Goal: Task Accomplishment & Management: Manage account settings

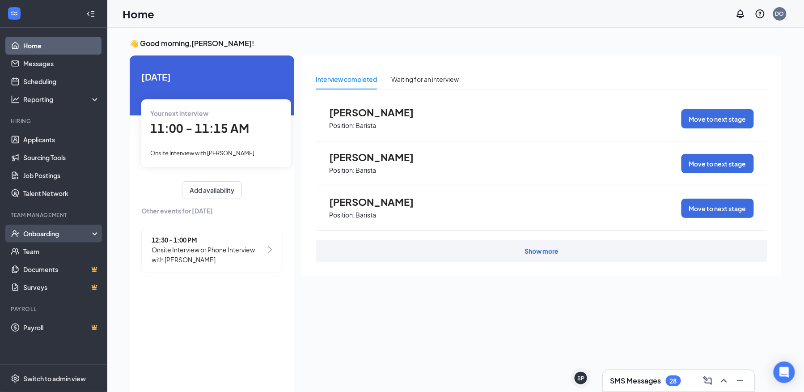
click at [42, 228] on div "Onboarding" at bounding box center [53, 234] width 107 height 18
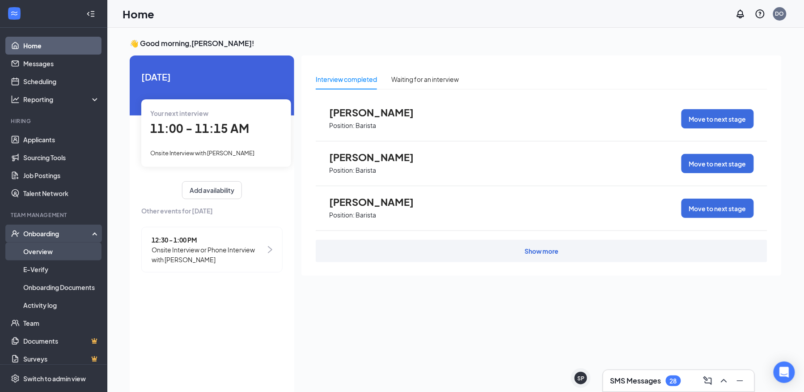
click at [42, 251] on link "Overview" at bounding box center [61, 251] width 76 height 18
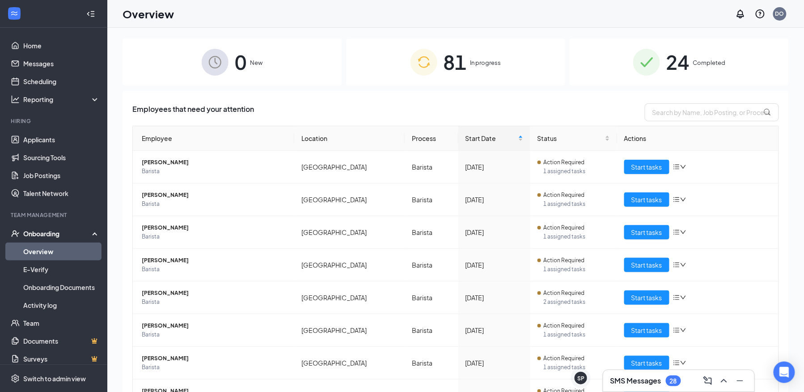
click at [459, 55] on span "81" at bounding box center [455, 62] width 23 height 31
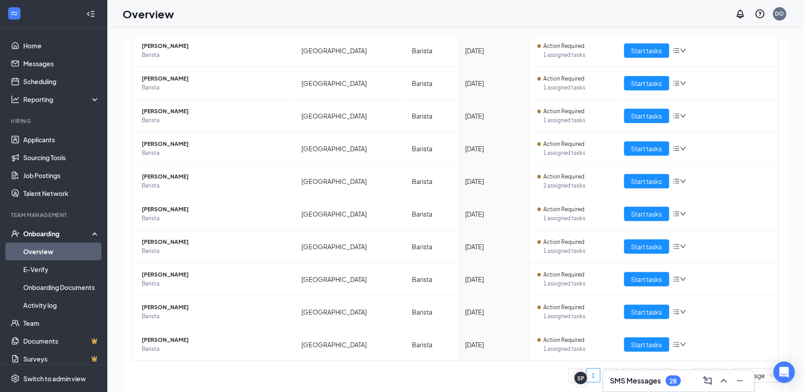
scroll to position [118, 0]
click at [765, 371] on div "10 / page" at bounding box center [756, 375] width 46 height 14
click at [750, 345] on div "50 / page" at bounding box center [756, 343] width 36 height 10
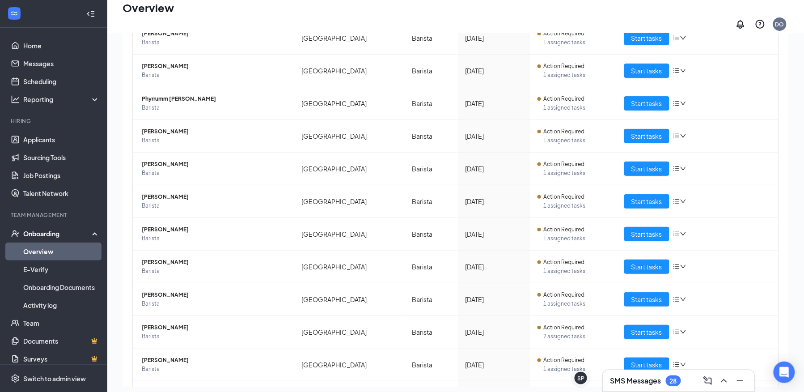
scroll to position [1337, 0]
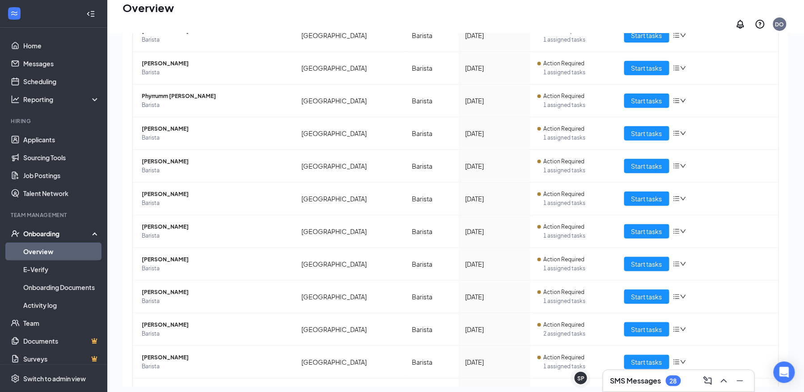
click at [791, 312] on div "0 New 81 In progress 24 Completed Employees in progress Employee Location Proce…" at bounding box center [455, 195] width 697 height 404
click at [737, 380] on icon "Minimize" at bounding box center [740, 380] width 11 height 11
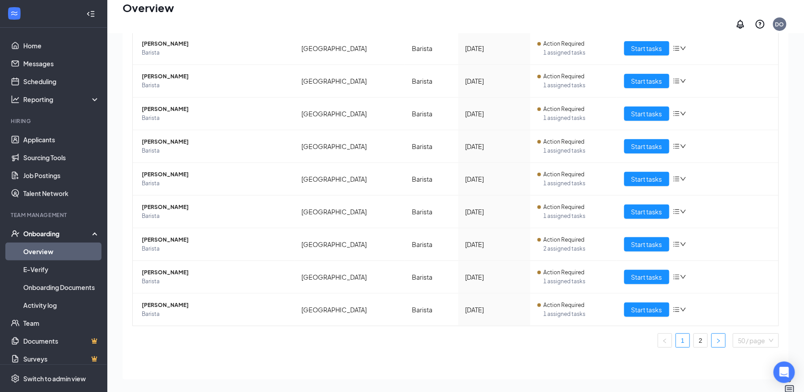
click at [716, 338] on icon "right" at bounding box center [718, 340] width 5 height 5
click at [738, 336] on span "50 / page" at bounding box center [755, 340] width 35 height 13
click at [631, 274] on span "Start tasks" at bounding box center [646, 277] width 31 height 10
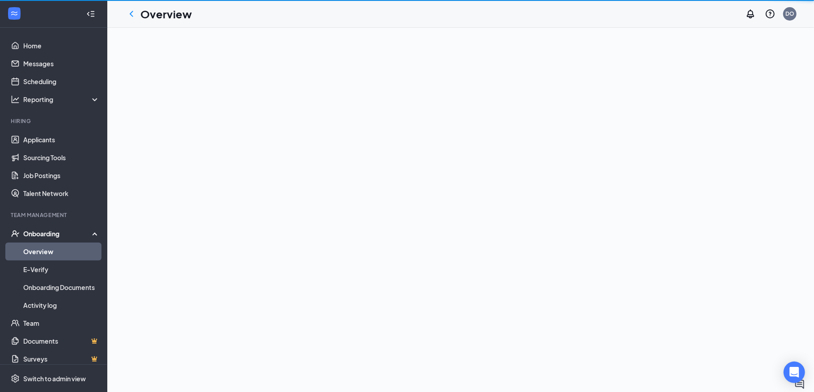
click at [643, 262] on div at bounding box center [460, 210] width 707 height 364
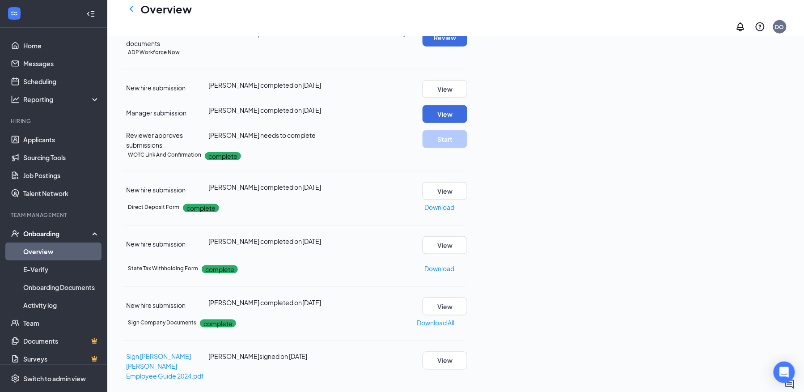
scroll to position [296, 0]
click at [467, 123] on button "View" at bounding box center [445, 114] width 45 height 18
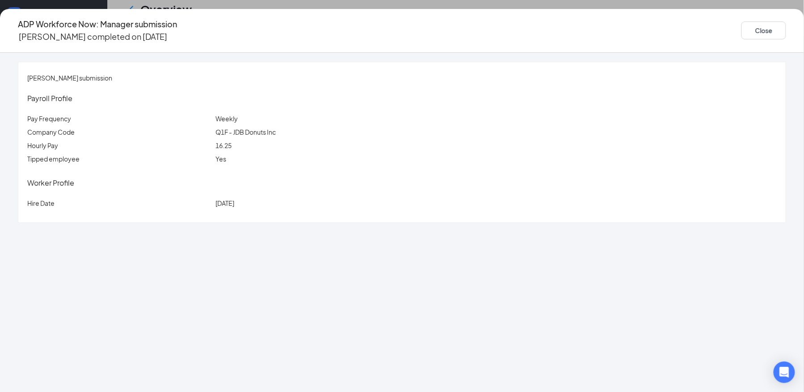
scroll to position [53, 0]
click at [742, 29] on button "Close" at bounding box center [764, 30] width 45 height 18
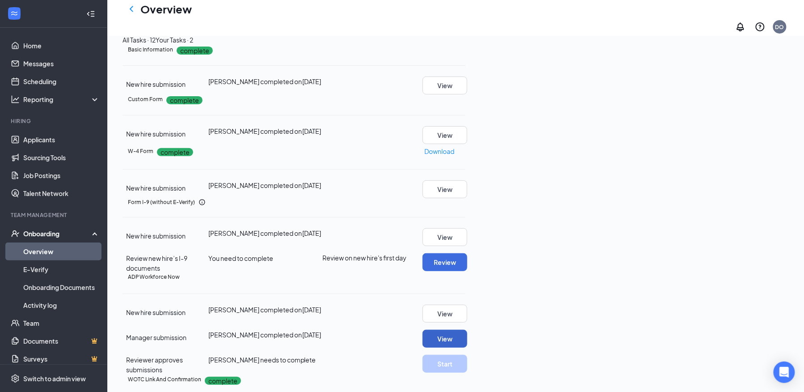
scroll to position [20, 0]
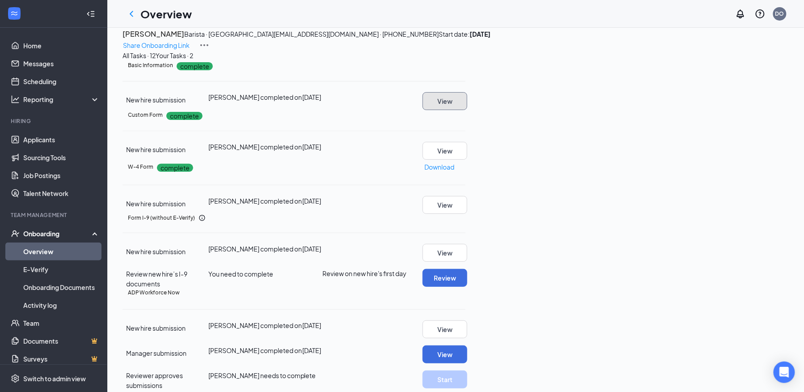
click at [467, 110] on button "View" at bounding box center [445, 101] width 45 height 18
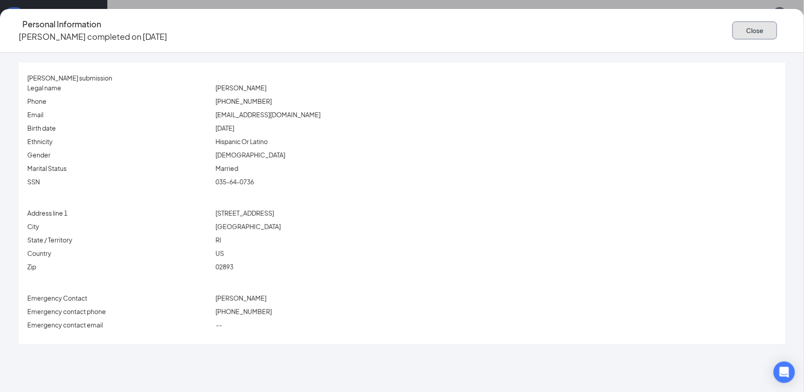
click at [733, 25] on button "Close" at bounding box center [755, 30] width 45 height 18
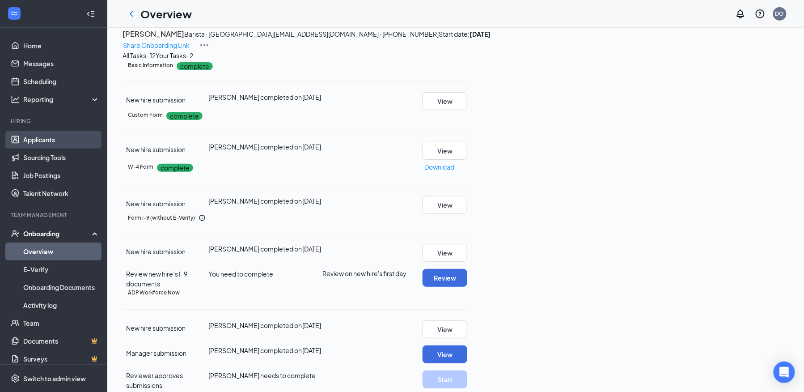
click at [34, 143] on link "Applicants" at bounding box center [61, 140] width 76 height 18
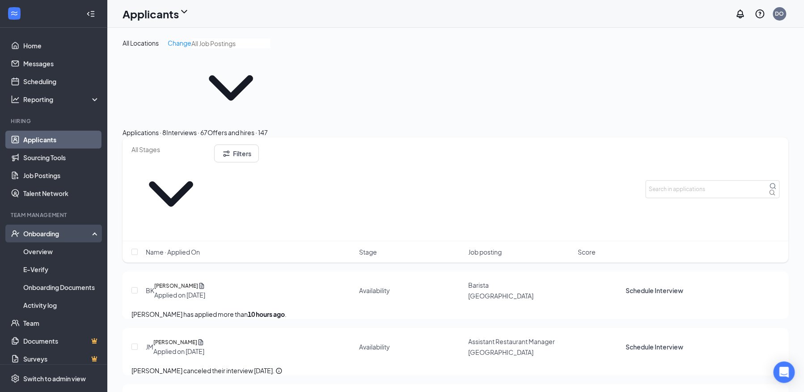
click at [34, 233] on div "Onboarding" at bounding box center [57, 233] width 69 height 9
click at [42, 234] on div "Onboarding" at bounding box center [57, 233] width 69 height 9
click at [42, 248] on link "Overview" at bounding box center [61, 251] width 76 height 18
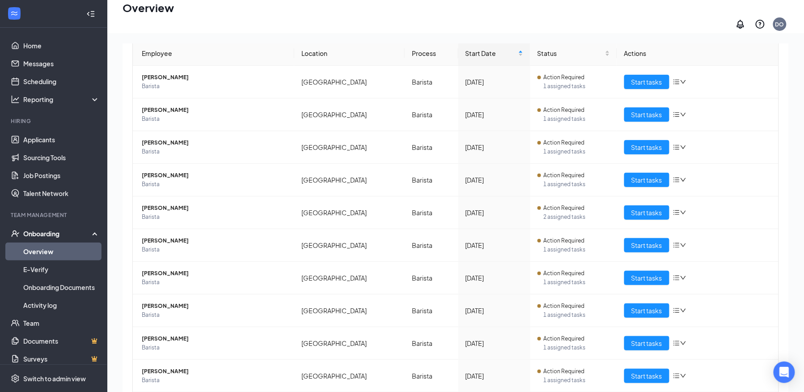
scroll to position [40, 0]
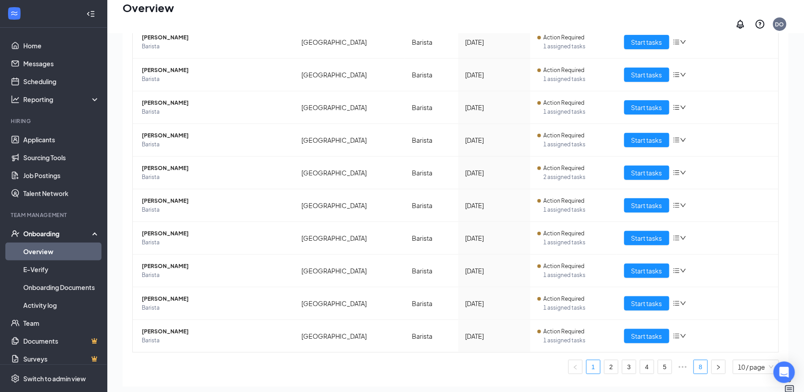
click at [694, 360] on link "8" at bounding box center [700, 366] width 13 height 13
click at [747, 364] on span "10 / page" at bounding box center [755, 366] width 35 height 13
click at [694, 361] on link "8" at bounding box center [700, 366] width 13 height 13
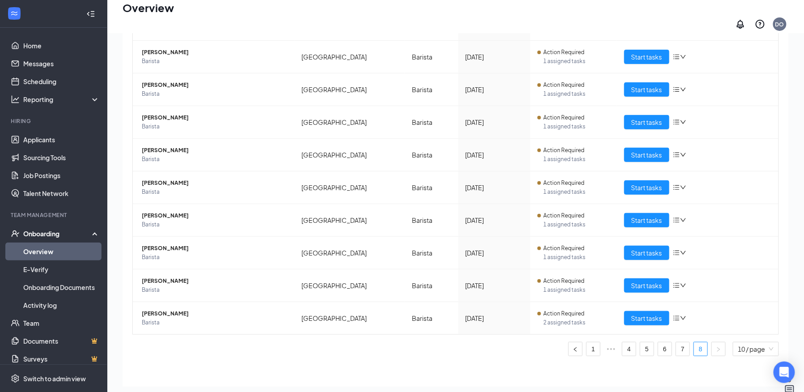
scroll to position [118, 0]
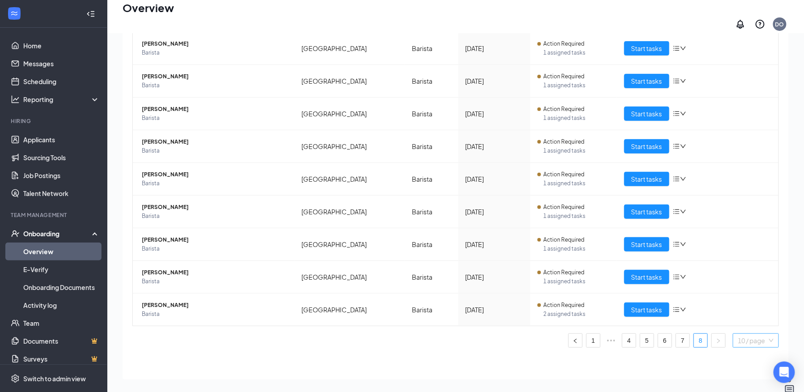
click at [750, 334] on span "10 / page" at bounding box center [755, 340] width 35 height 13
click at [745, 336] on span "10 / page" at bounding box center [755, 340] width 35 height 13
click at [738, 289] on div "20 / page" at bounding box center [756, 294] width 36 height 10
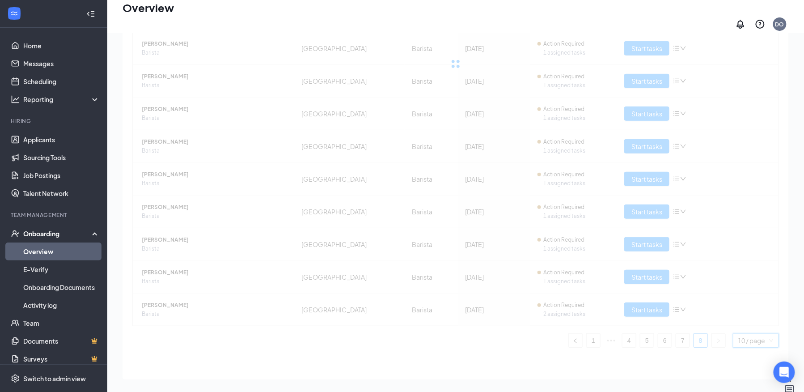
click at [736, 287] on div "Employee Location Process Start Date Status Actions [GEOGRAPHIC_DATA] [PERSON_N…" at bounding box center [455, 161] width 647 height 373
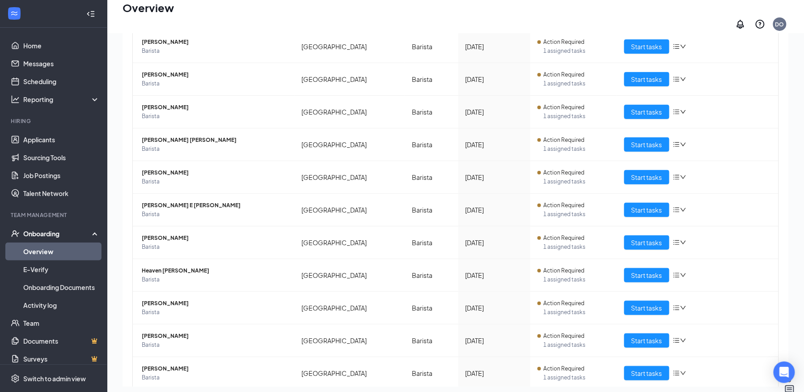
click at [40, 231] on div "Onboarding" at bounding box center [57, 233] width 69 height 9
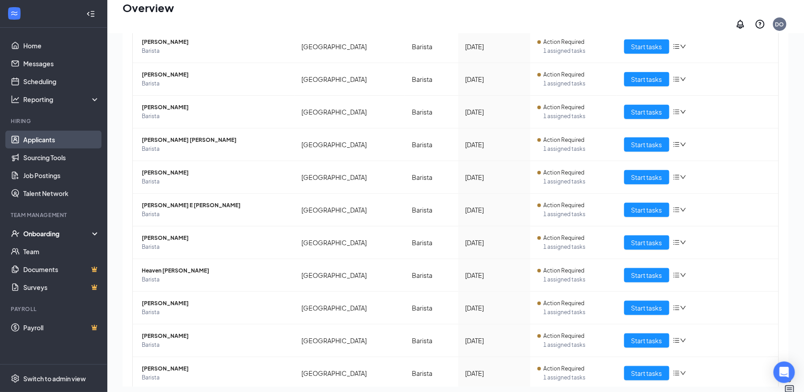
click at [40, 138] on link "Applicants" at bounding box center [61, 140] width 76 height 18
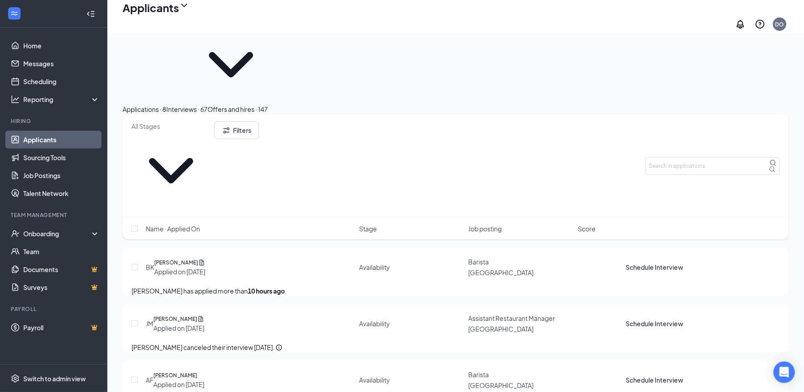
scroll to position [20, 0]
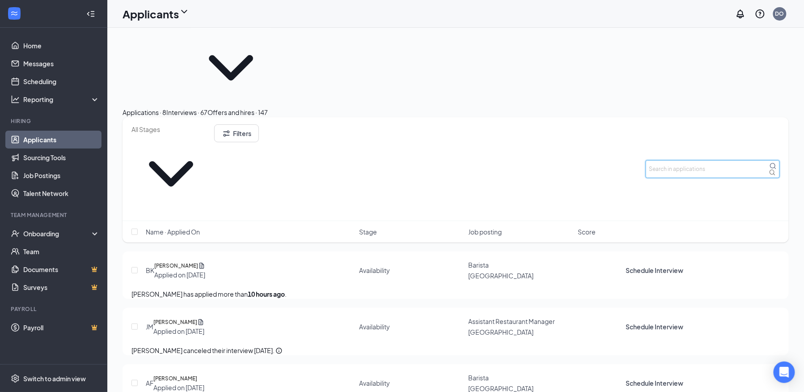
click at [668, 160] on input "text" at bounding box center [713, 169] width 134 height 18
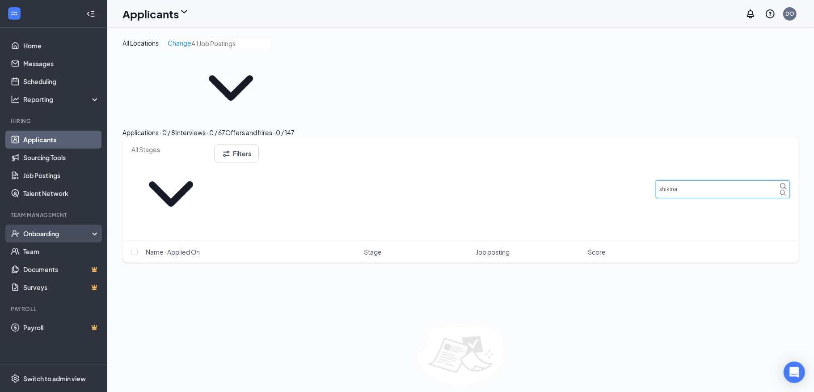
type input "shikina"
click at [38, 235] on div "Onboarding" at bounding box center [57, 233] width 69 height 9
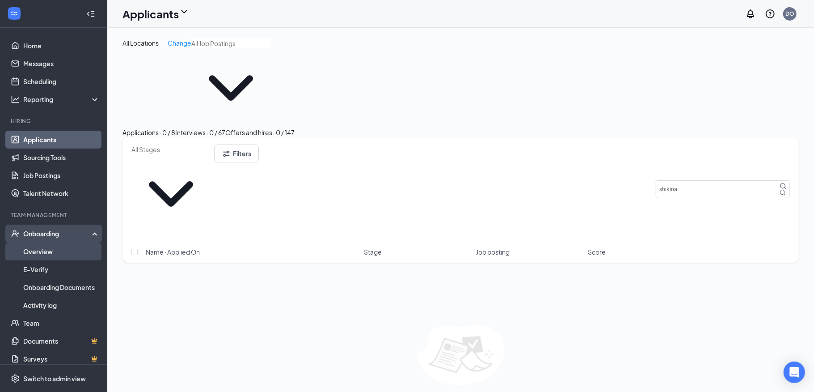
click at [34, 254] on link "Overview" at bounding box center [61, 251] width 76 height 18
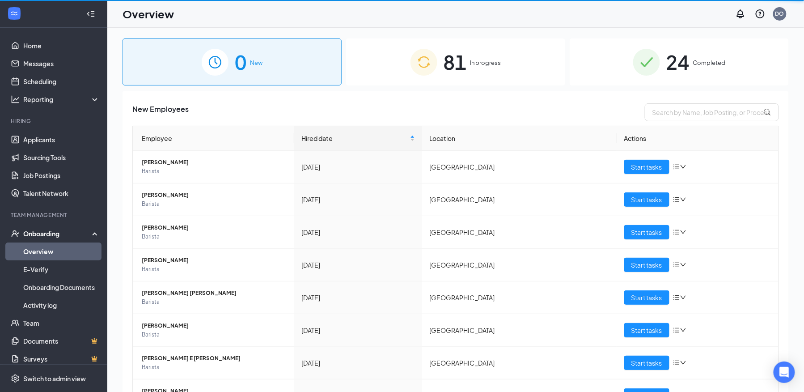
click at [698, 138] on th "Actions" at bounding box center [697, 138] width 161 height 25
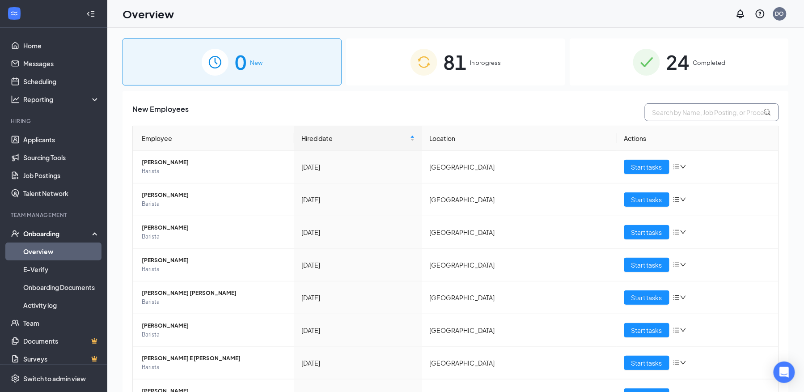
click at [661, 114] on input "text" at bounding box center [712, 112] width 134 height 18
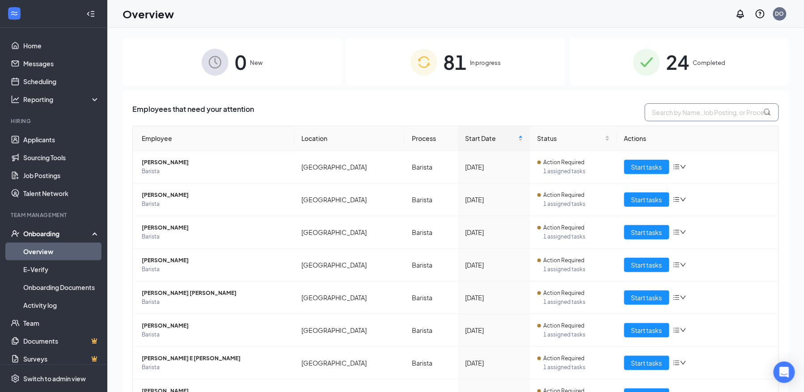
click at [661, 114] on input "text" at bounding box center [712, 112] width 134 height 18
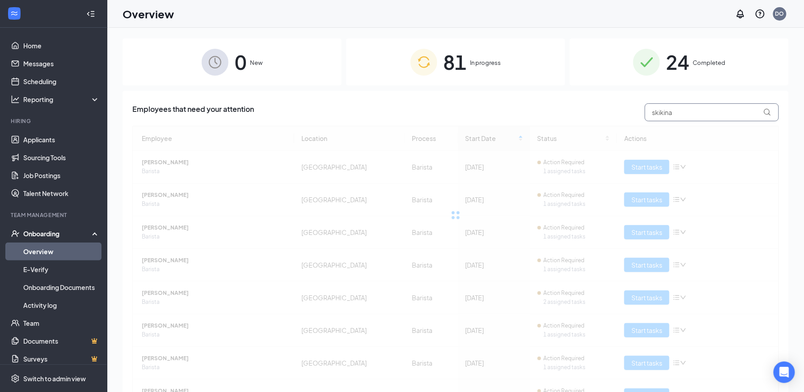
click at [661, 114] on input "skikina" at bounding box center [712, 112] width 134 height 18
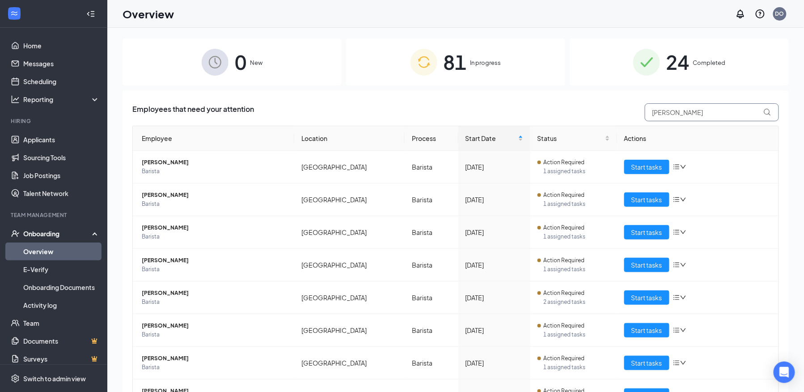
type input "[PERSON_NAME]"
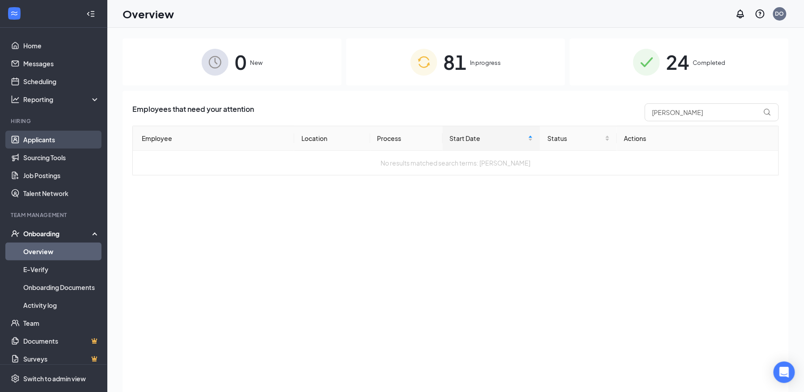
click at [50, 139] on link "Applicants" at bounding box center [61, 140] width 76 height 18
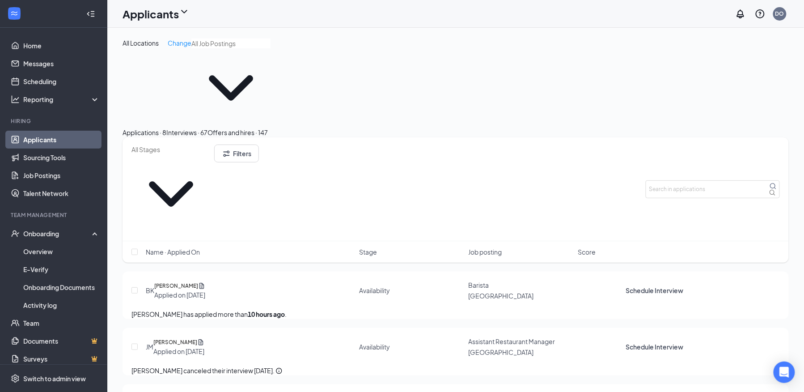
click at [50, 139] on link "Applicants" at bounding box center [61, 140] width 76 height 18
click at [268, 127] on div "Offers and hires · 147" at bounding box center [238, 132] width 60 height 10
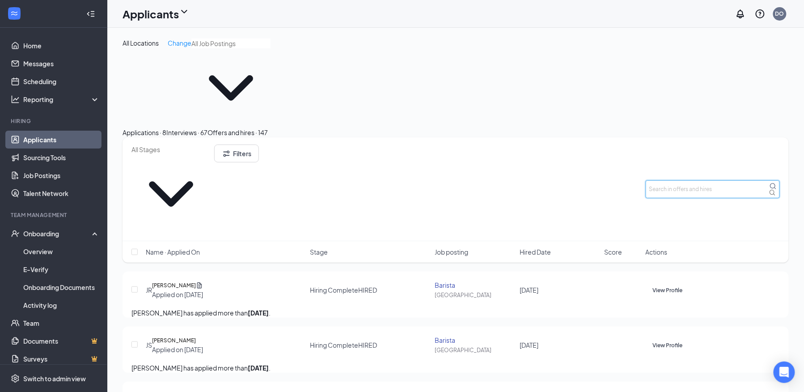
click at [682, 180] on input "text" at bounding box center [713, 189] width 134 height 18
type input "skikina"
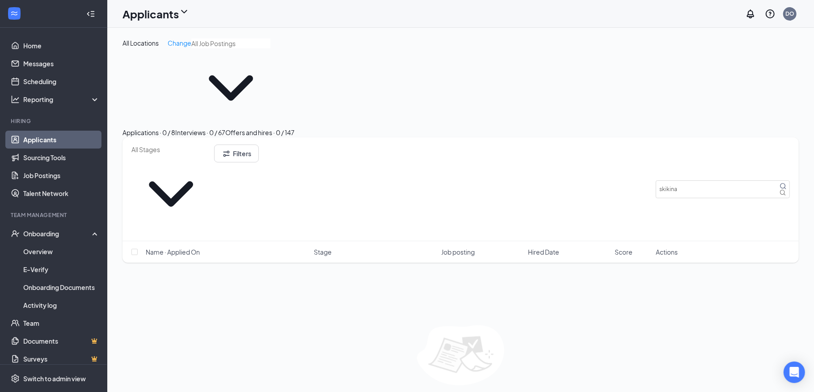
click at [225, 127] on div "Interviews · 0 / 67" at bounding box center [200, 132] width 50 height 10
click at [164, 127] on div "Applications · 0 / 8" at bounding box center [149, 132] width 53 height 10
click at [693, 180] on input "skikina" at bounding box center [723, 189] width 134 height 18
type input "s"
click at [295, 127] on div "Offers and hires · 0 / 147" at bounding box center [259, 132] width 69 height 10
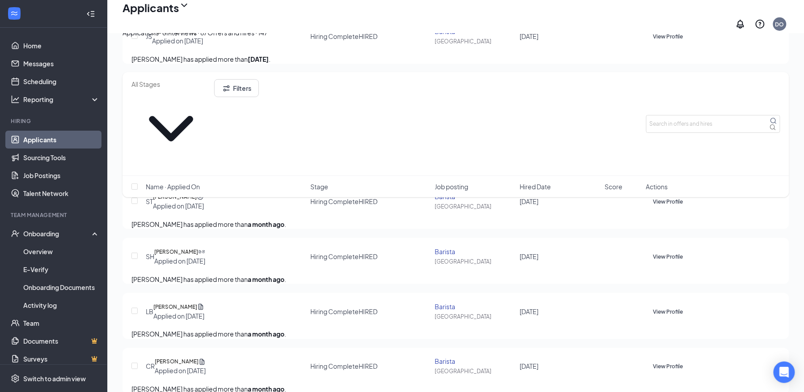
scroll to position [302, 0]
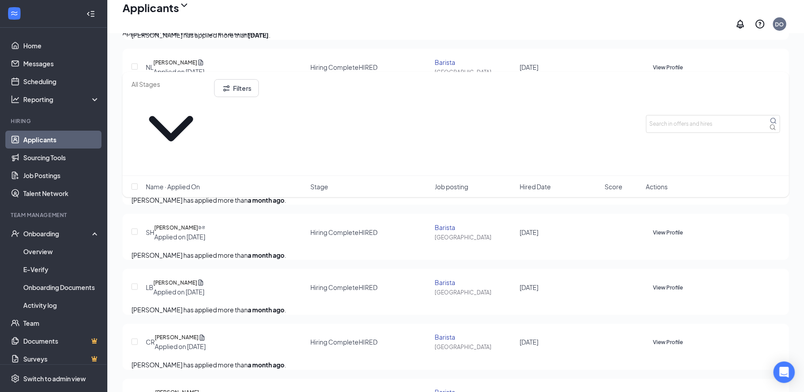
click at [155, 38] on div "Applications · 8" at bounding box center [145, 33] width 44 height 10
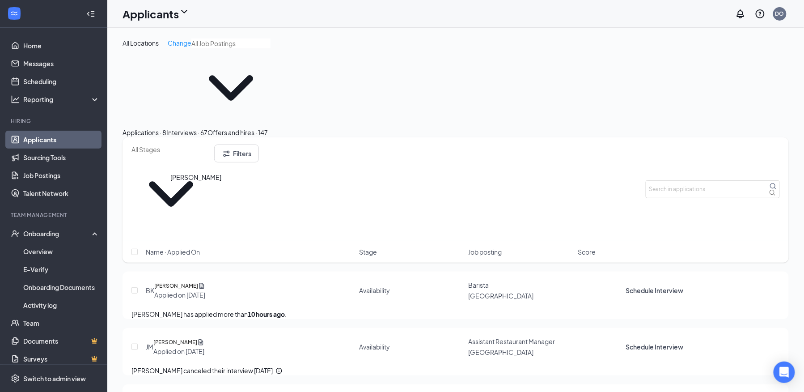
click at [197, 281] on h5 "[PERSON_NAME]" at bounding box center [176, 285] width 44 height 9
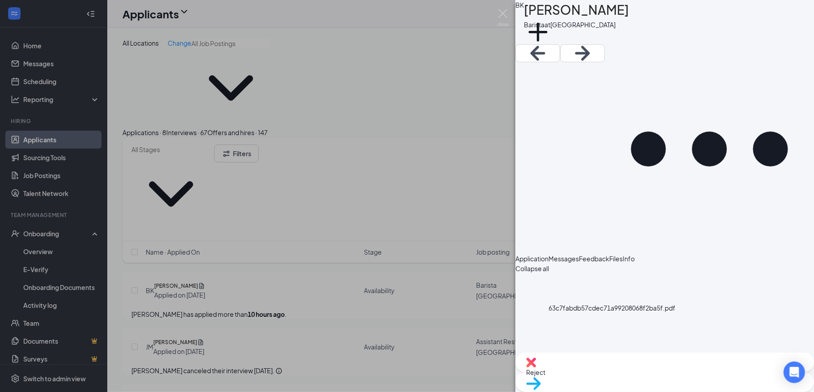
click at [501, 13] on img at bounding box center [503, 17] width 11 height 17
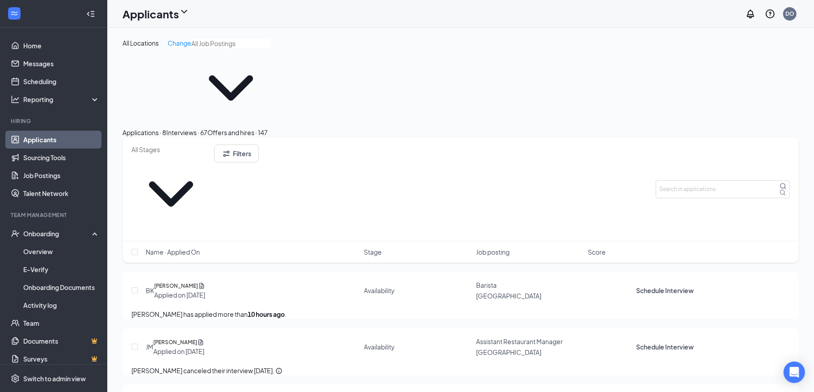
click at [501, 13] on div "Applicants DO" at bounding box center [460, 14] width 707 height 28
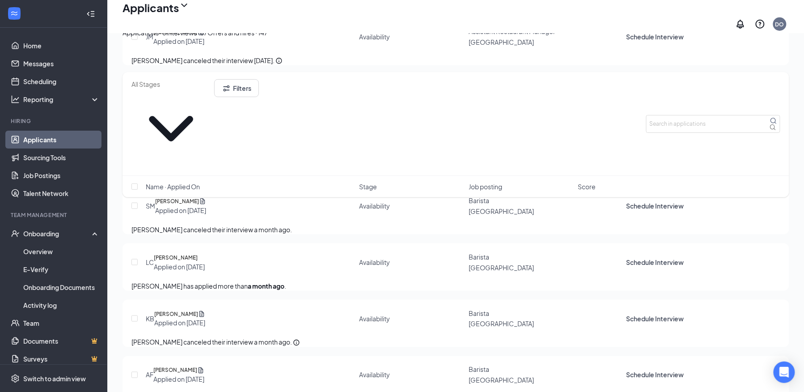
scroll to position [286, 0]
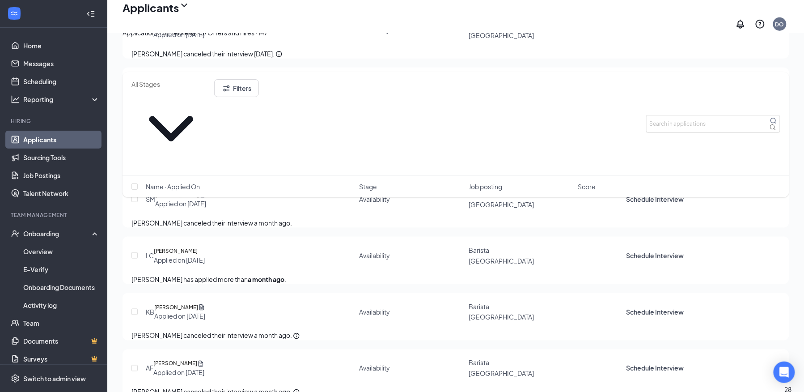
click at [208, 38] on div "Interviews · 67" at bounding box center [186, 33] width 41 height 10
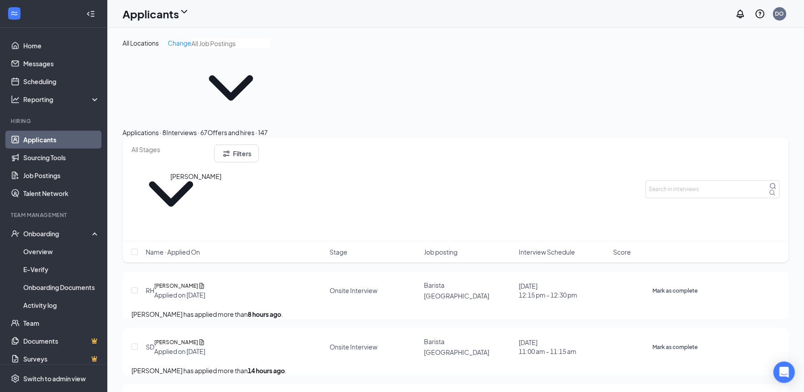
click at [183, 281] on h5 "[PERSON_NAME]" at bounding box center [176, 285] width 44 height 9
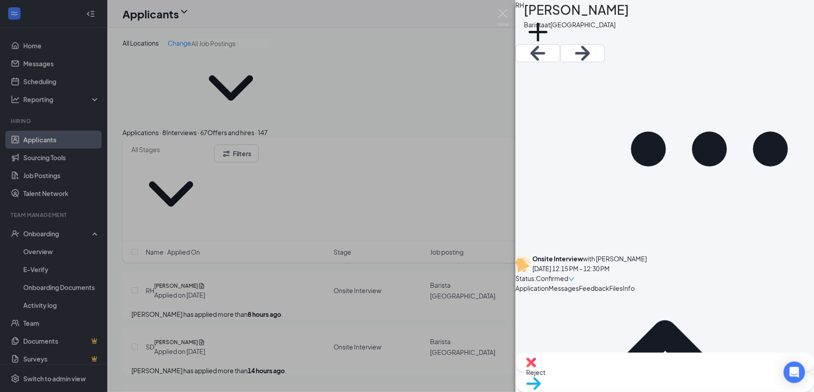
scroll to position [240, 0]
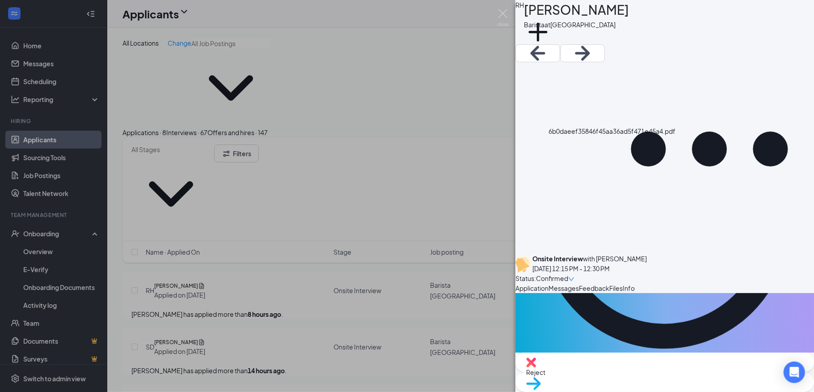
click at [579, 284] on span "Messages" at bounding box center [564, 288] width 30 height 8
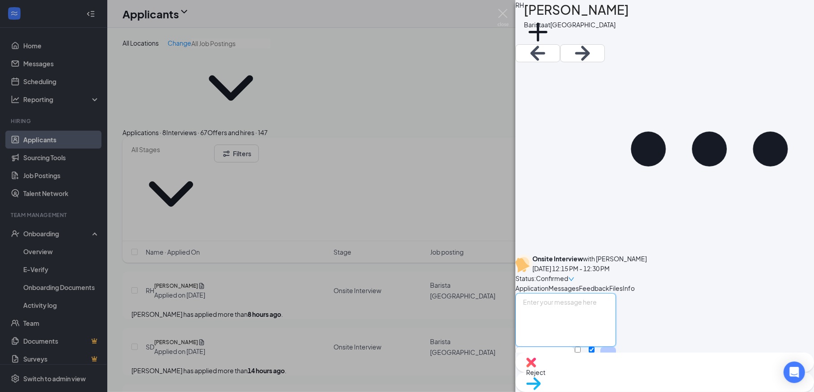
click at [576, 293] on textarea at bounding box center [566, 320] width 101 height 54
type textarea "hello can you go this week for an interview at [STREET_ADDRESS]?"
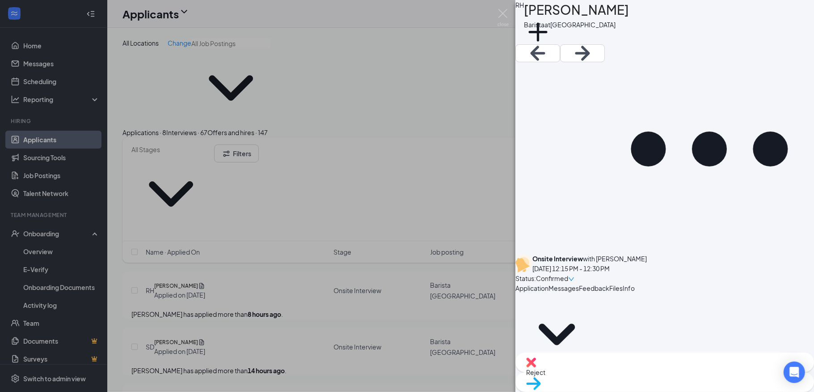
scroll to position [217, 0]
click at [501, 15] on img at bounding box center [503, 17] width 11 height 17
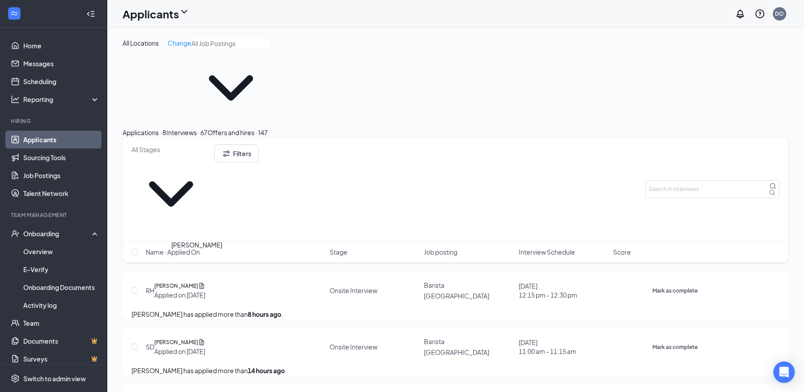
click at [198, 338] on h5 "[PERSON_NAME]" at bounding box center [176, 342] width 44 height 9
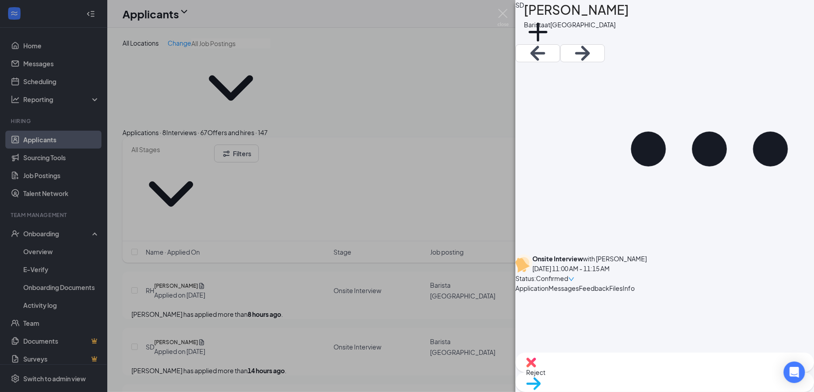
scroll to position [6, 0]
click at [579, 284] on span "Messages" at bounding box center [564, 288] width 30 height 8
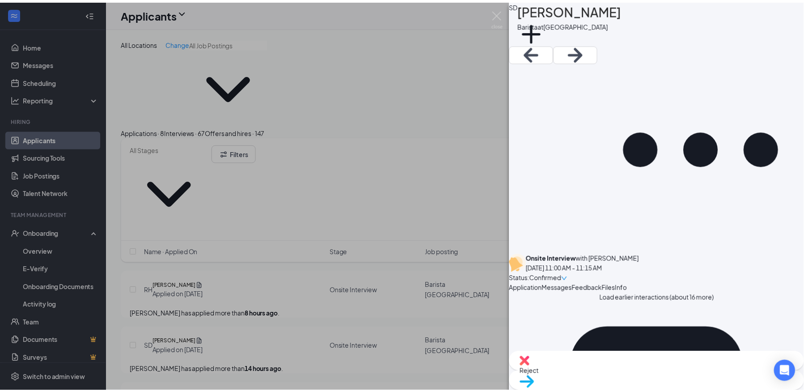
scroll to position [467, 0]
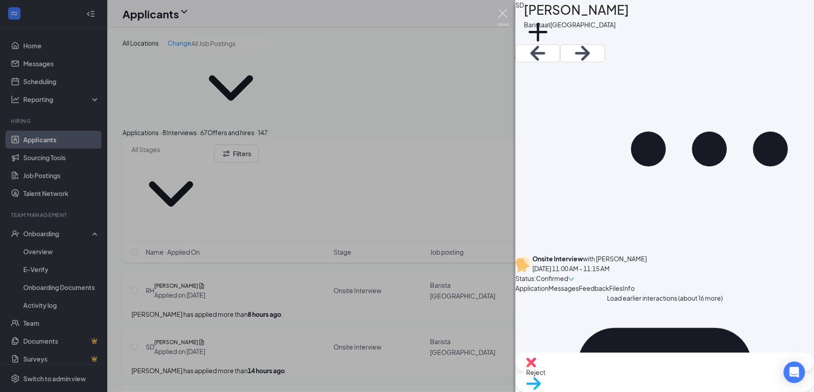
click at [500, 13] on img at bounding box center [503, 17] width 11 height 17
click at [500, 14] on div "Applicants DO" at bounding box center [460, 14] width 707 height 28
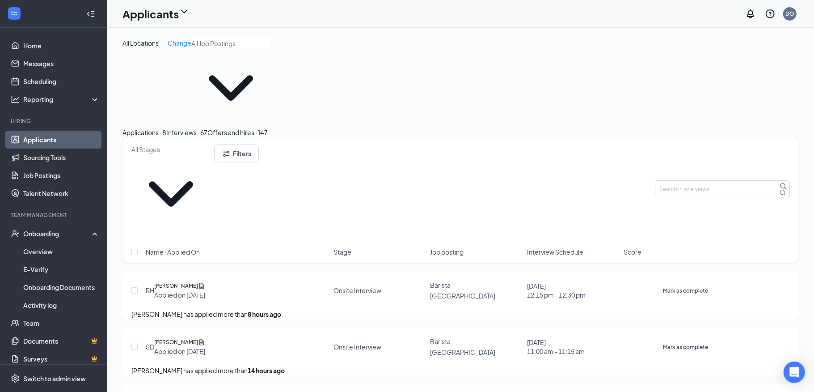
click at [500, 14] on div "Applicants DO" at bounding box center [460, 14] width 707 height 28
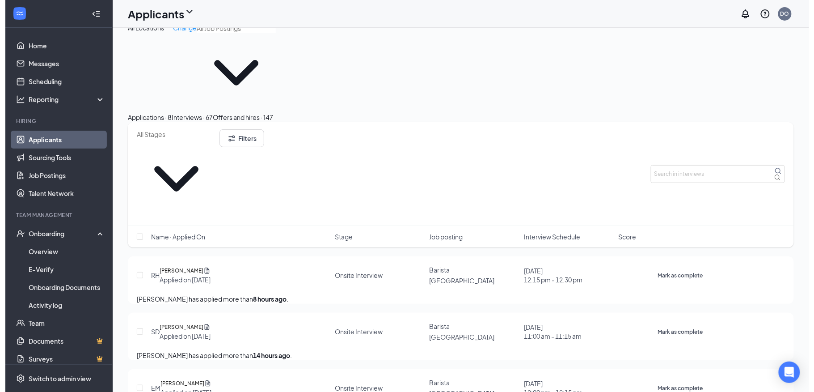
scroll to position [24, 0]
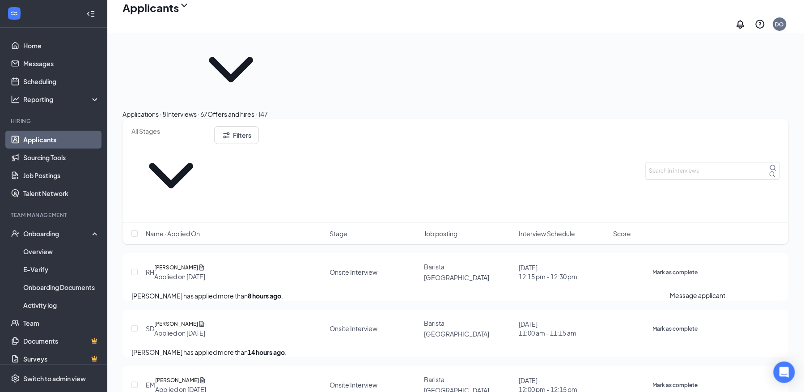
click at [663, 381] on icon "ActiveChat" at bounding box center [658, 385] width 9 height 9
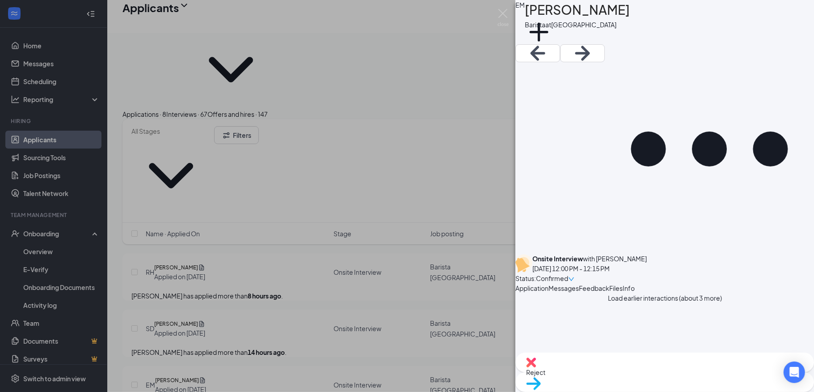
scroll to position [297, 0]
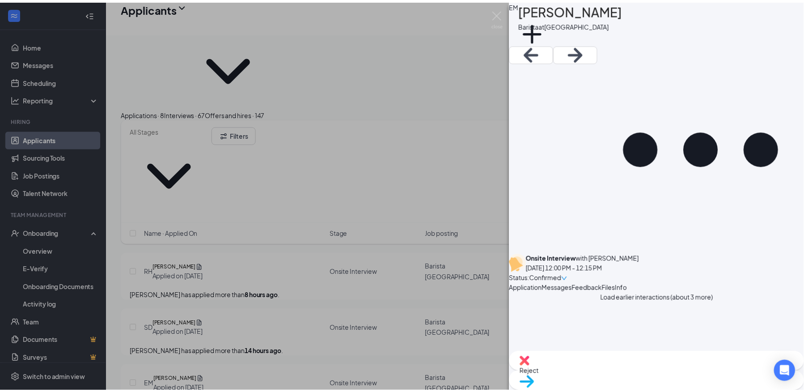
scroll to position [297, 0]
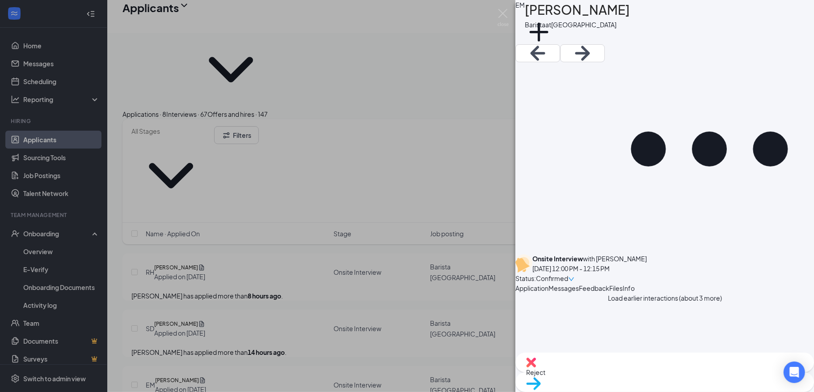
click at [589, 22] on div "Barista at [GEOGRAPHIC_DATA]" at bounding box center [577, 25] width 105 height 10
click at [549, 284] on span "Application" at bounding box center [532, 288] width 33 height 8
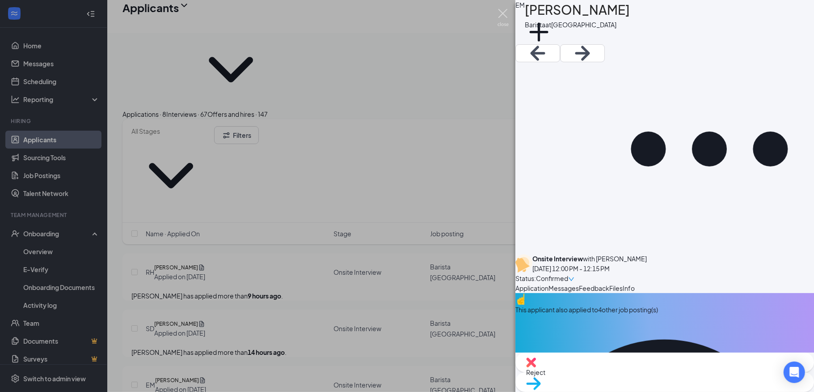
click at [501, 15] on img at bounding box center [503, 17] width 11 height 17
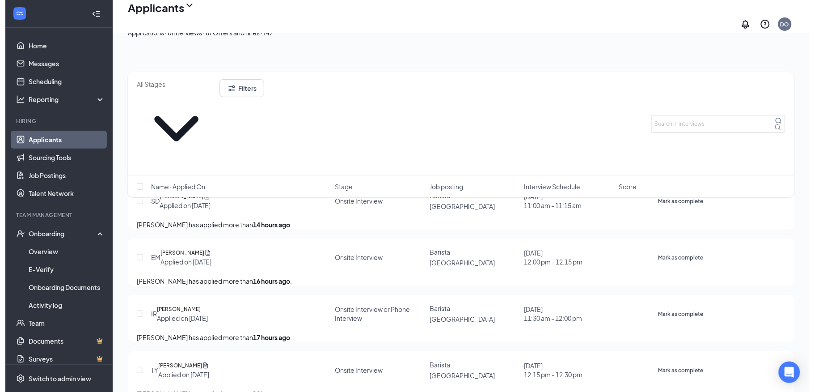
scroll to position [119, 0]
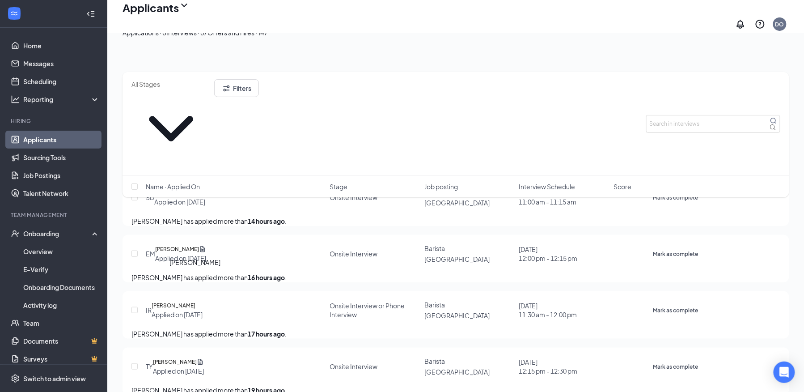
click at [192, 301] on h5 "[PERSON_NAME]" at bounding box center [174, 305] width 44 height 9
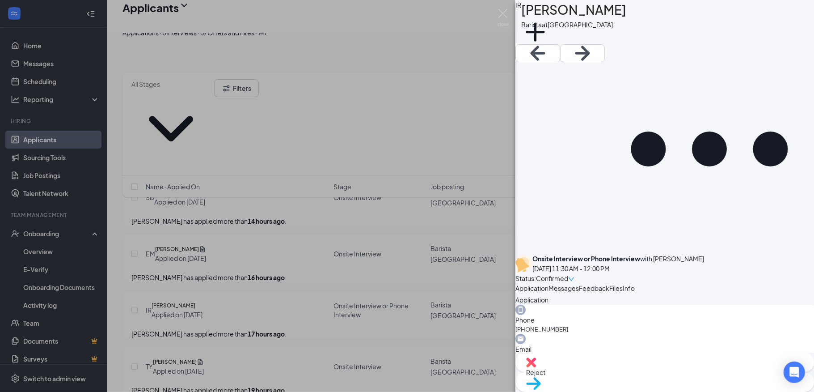
scroll to position [307, 0]
click at [579, 284] on span "Messages" at bounding box center [564, 288] width 30 height 8
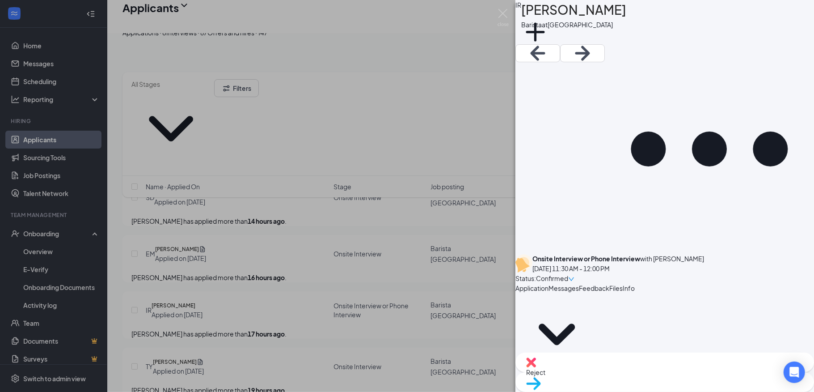
type textarea "hello are you ablr to go to [STREET_ADDRESS] this week for An interview?"
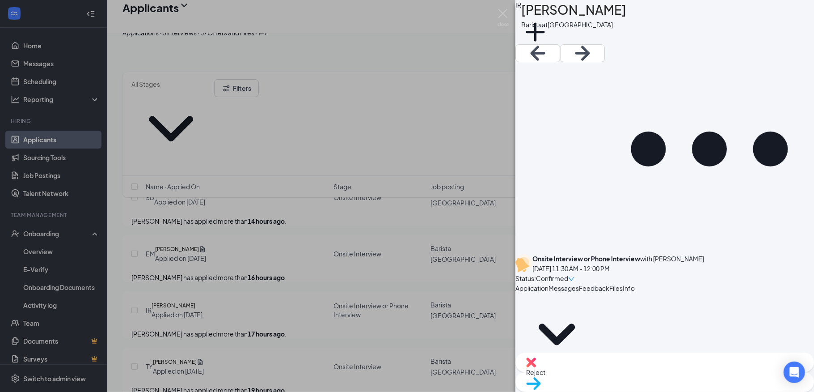
scroll to position [217, 0]
click at [503, 19] on img at bounding box center [503, 17] width 11 height 17
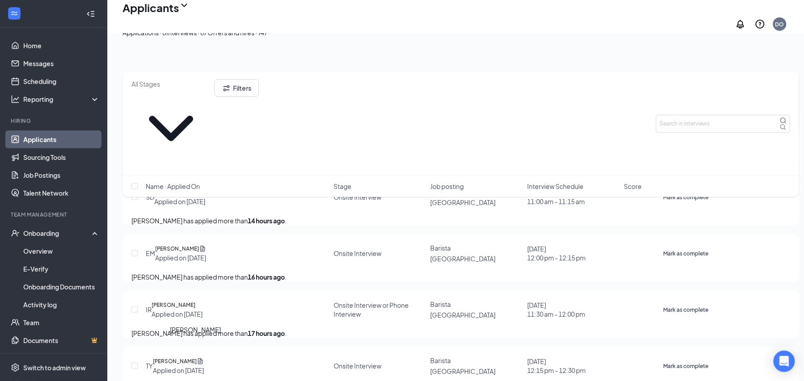
click at [174, 357] on h5 "[PERSON_NAME]" at bounding box center [175, 361] width 44 height 9
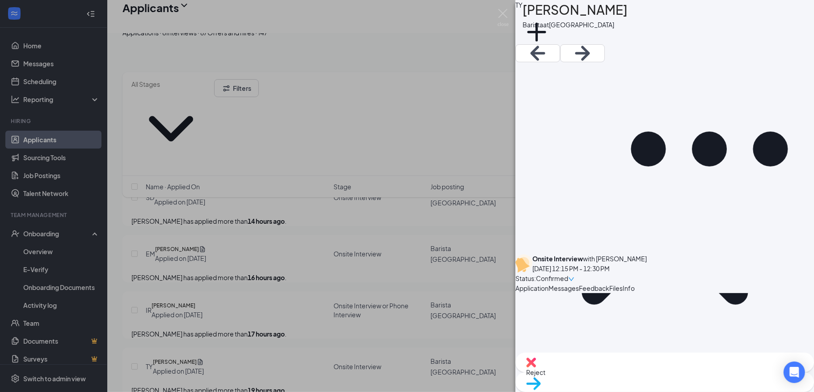
scroll to position [194, 0]
click at [579, 284] on span "Messages" at bounding box center [564, 288] width 30 height 8
click at [580, 283] on textarea at bounding box center [566, 297] width 101 height 54
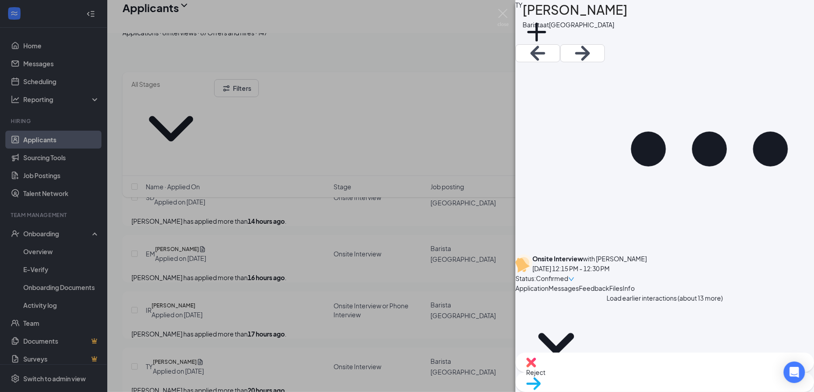
type textarea "Morning. so reservoir is opening in a couple of weeks. Can you go this week for…"
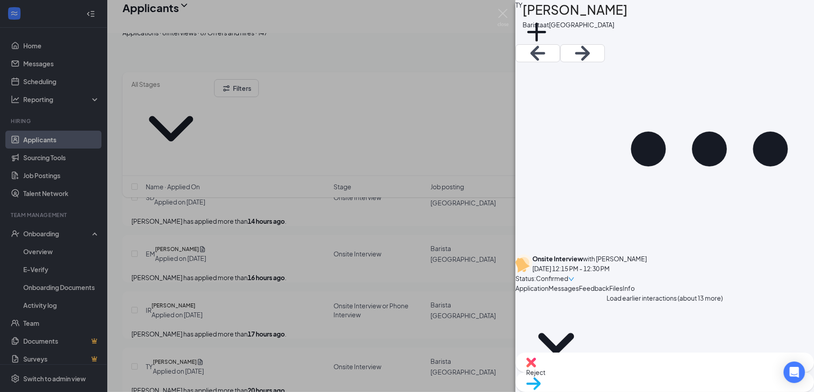
type textarea "sorry just saw the other messages . your going [DATE] at 1215. see yo u than"
click at [547, 284] on span "Application" at bounding box center [532, 288] width 33 height 8
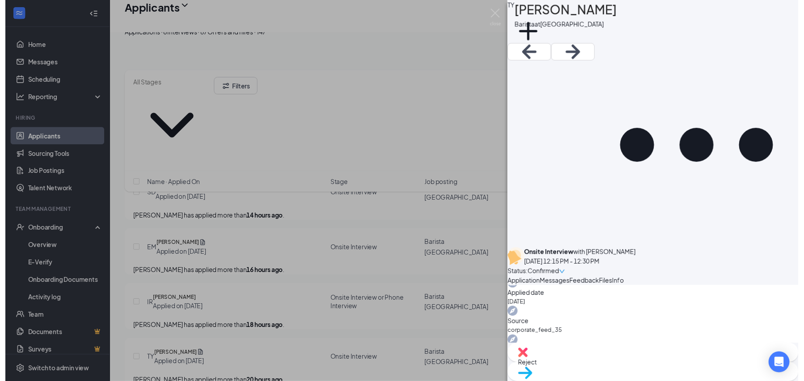
scroll to position [377, 0]
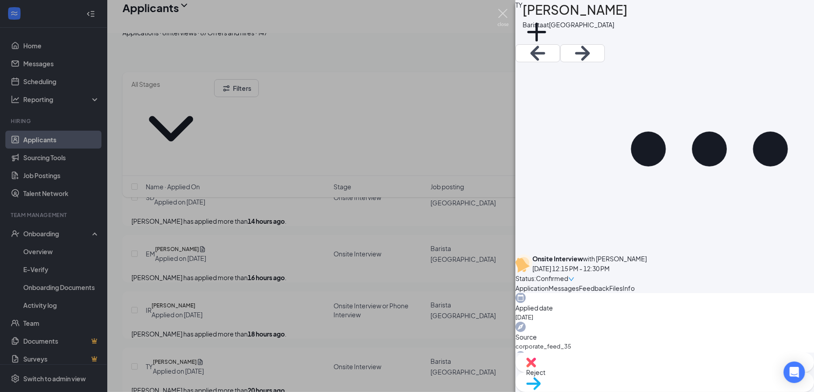
click at [501, 13] on img at bounding box center [503, 17] width 11 height 17
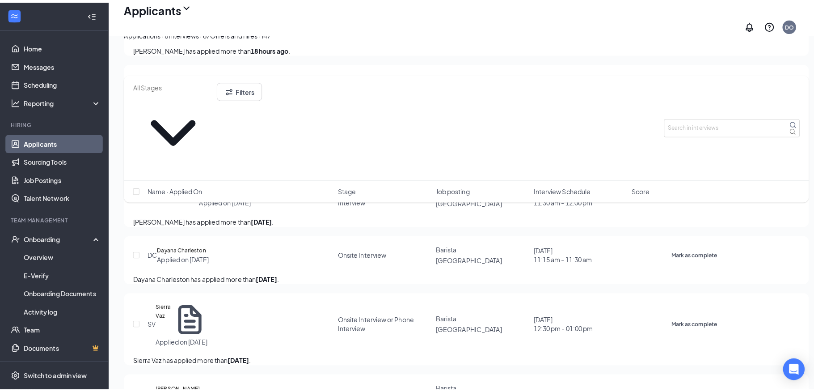
scroll to position [429, 0]
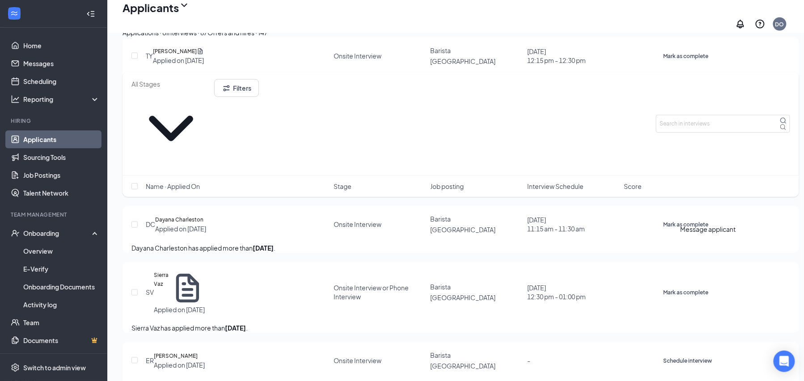
click at [673, 230] on icon "ActiveChat" at bounding box center [668, 225] width 9 height 9
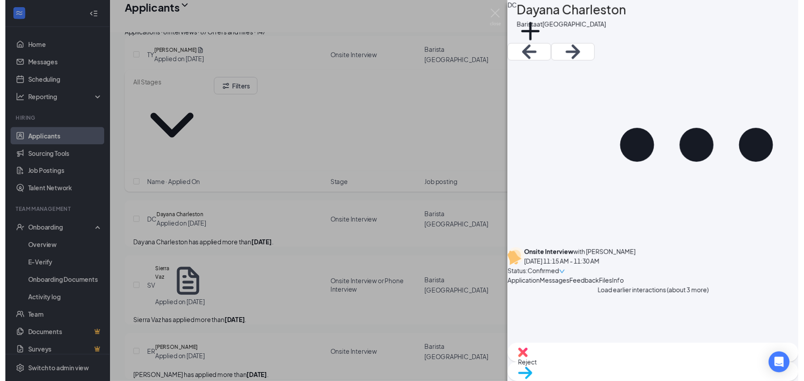
scroll to position [297, 0]
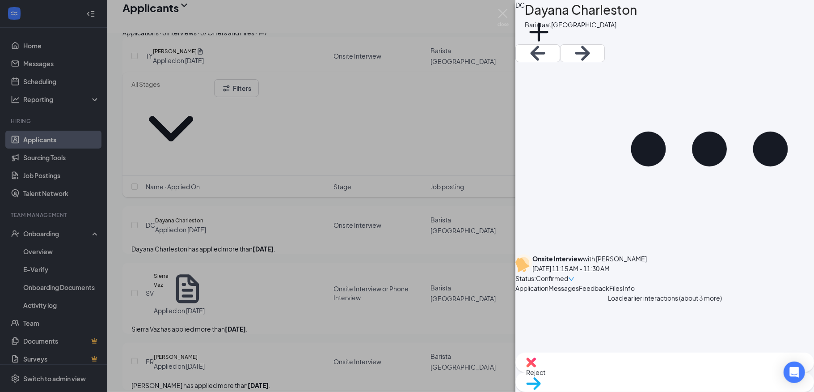
click at [814, 352] on div "Load earlier interactions (about 3 more) Workstream sent automated SMS to Dayan…" at bounding box center [665, 322] width 299 height 59
click at [498, 14] on img at bounding box center [503, 17] width 11 height 17
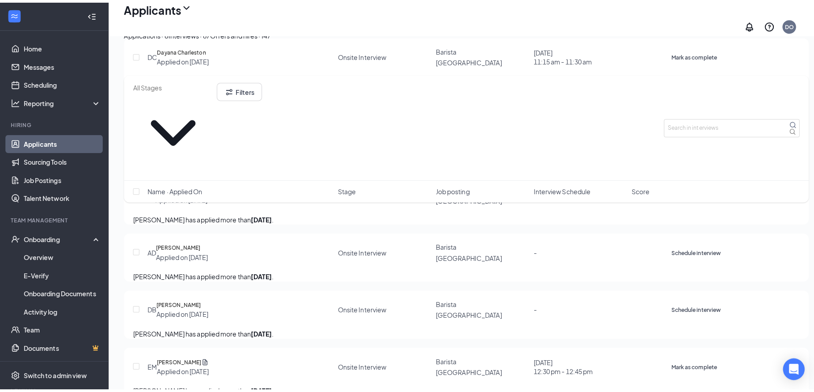
scroll to position [623, 0]
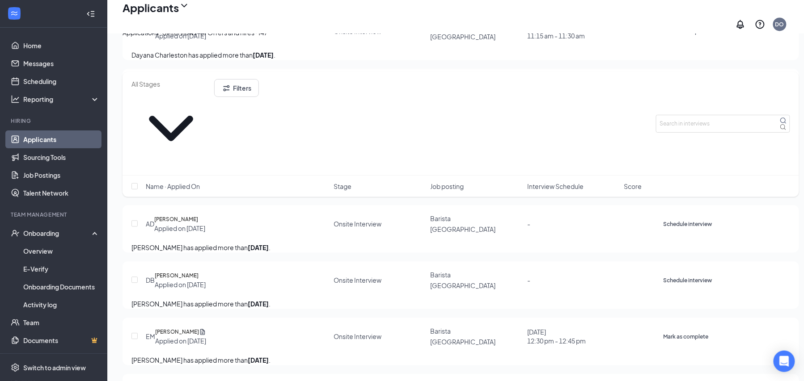
click at [175, 168] on h5 "[PERSON_NAME]" at bounding box center [176, 163] width 44 height 9
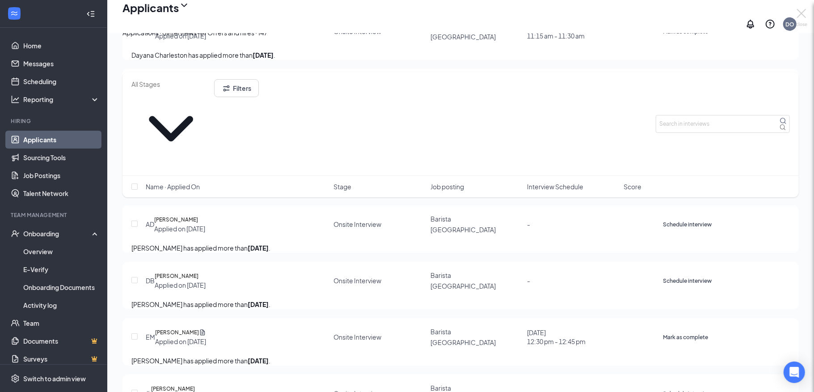
click at [175, 186] on div at bounding box center [407, 196] width 814 height 392
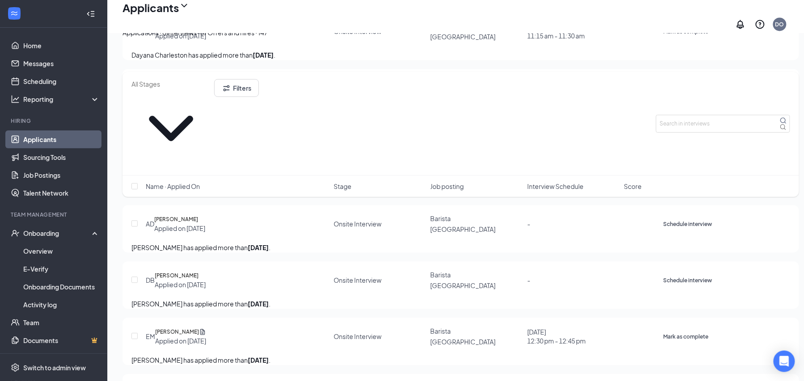
click at [188, 168] on h5 "[PERSON_NAME]" at bounding box center [176, 163] width 44 height 9
click at [188, 186] on div "ER [PERSON_NAME] at [GEOGRAPHIC_DATA] Add a tag Onsite Interview Status : Not S…" at bounding box center [402, 190] width 804 height 381
click at [673, 173] on icon "ActiveChat" at bounding box center [668, 168] width 9 height 9
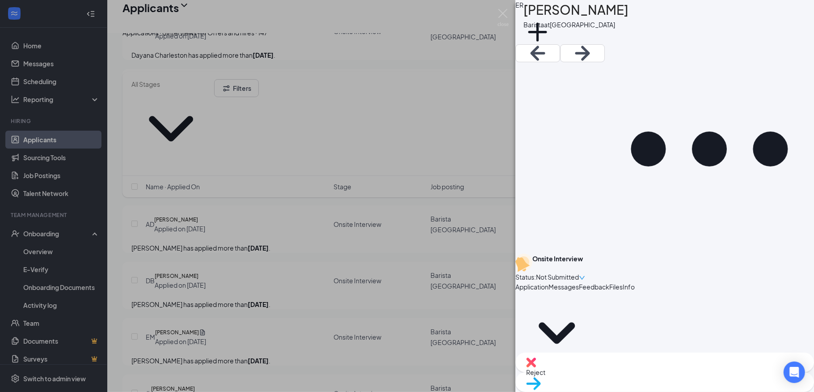
scroll to position [182, 0]
click at [812, 292] on div "Applicant System Update (2) Workstream sent automated email to [PERSON_NAME]. […" at bounding box center [665, 322] width 299 height 61
type textarea "will thaqt work for you?"
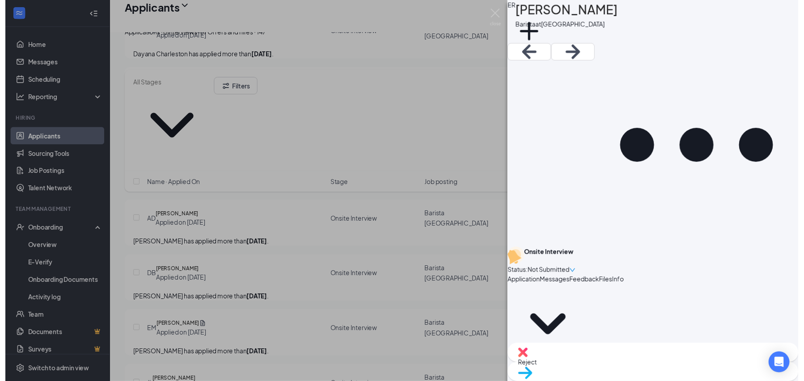
scroll to position [231, 0]
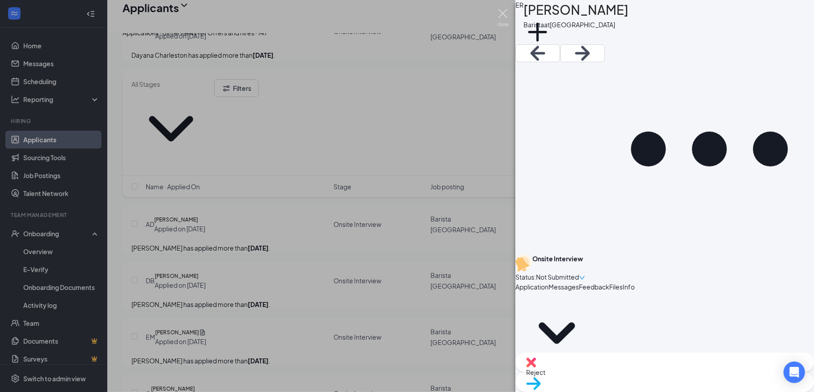
click at [503, 18] on img at bounding box center [503, 17] width 11 height 17
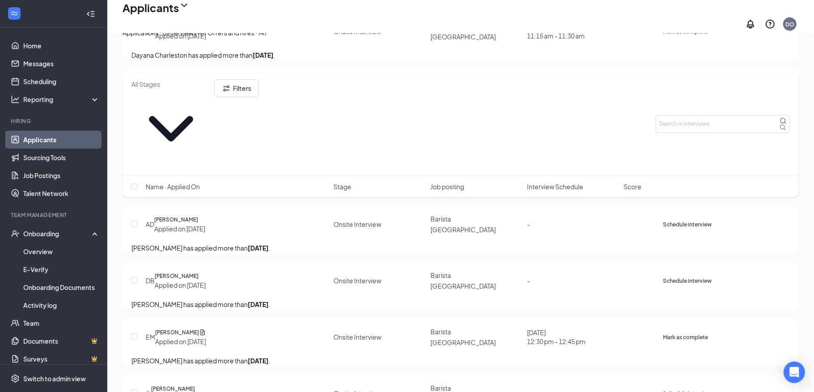
click at [503, 18] on div "Applicants DO" at bounding box center [460, 16] width 707 height 33
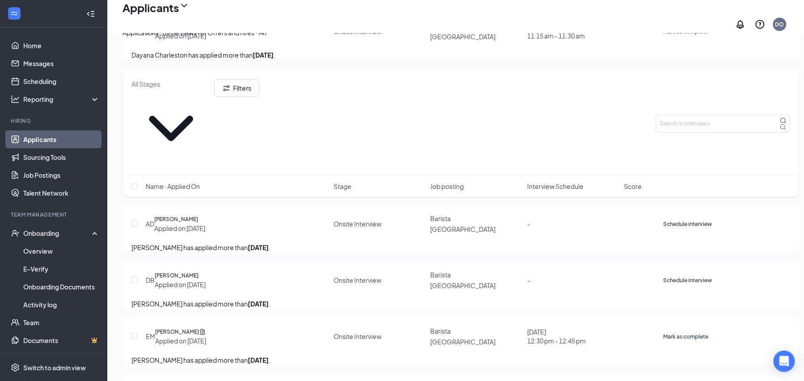
click at [182, 224] on h5 "[PERSON_NAME]" at bounding box center [176, 219] width 44 height 9
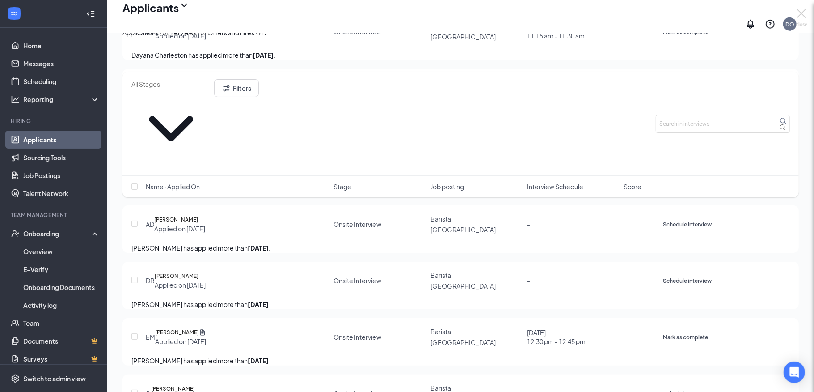
click at [663, 219] on icon "ActiveChat" at bounding box center [663, 219] width 0 height 0
click at [711, 262] on div "AD [PERSON_NAME] Barista at [GEOGRAPHIC_DATA] Add a tag Onsite Interview Status…" at bounding box center [407, 196] width 814 height 392
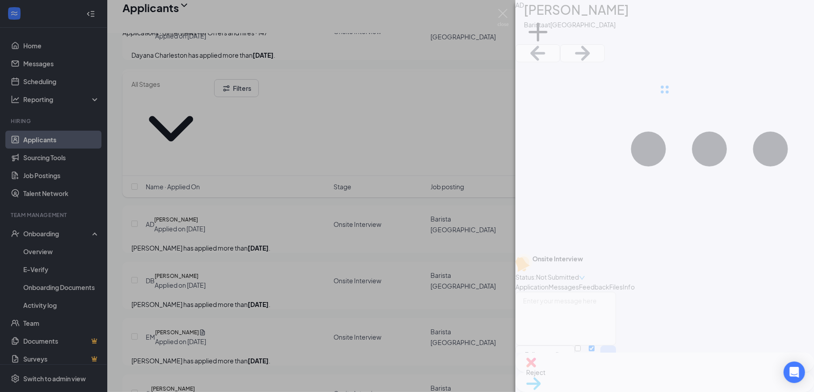
click at [794, 343] on div "AD [PERSON_NAME] Barista at [GEOGRAPHIC_DATA] Add a tag Onsite Interview Status…" at bounding box center [407, 196] width 814 height 392
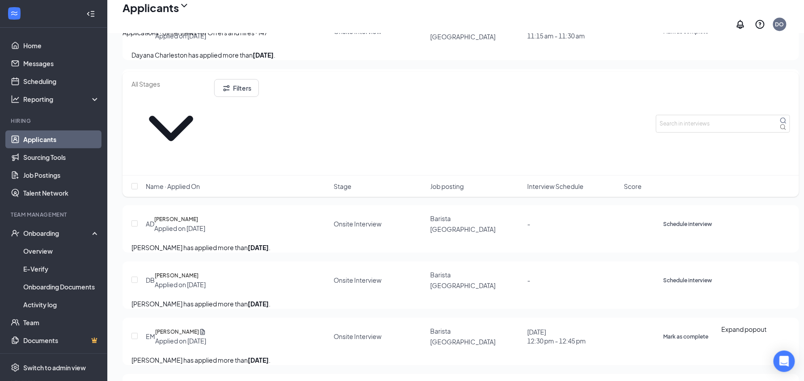
click at [682, 369] on div "SMS Messages 27" at bounding box center [678, 370] width 137 height 14
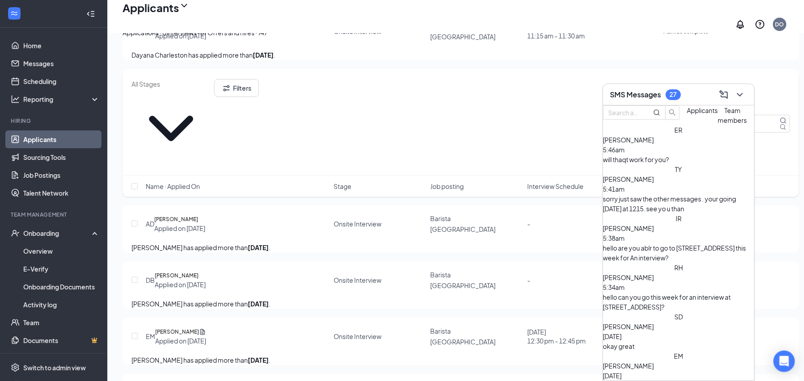
click at [654, 362] on span "[PERSON_NAME]" at bounding box center [628, 366] width 51 height 8
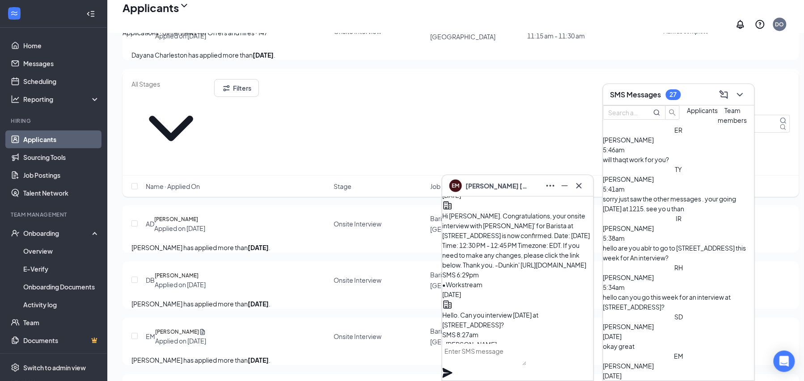
scroll to position [-292, 0]
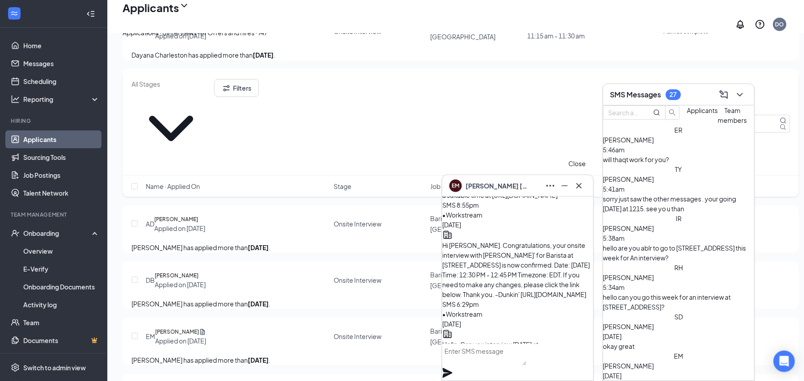
click at [580, 186] on icon "Cross" at bounding box center [578, 185] width 5 height 5
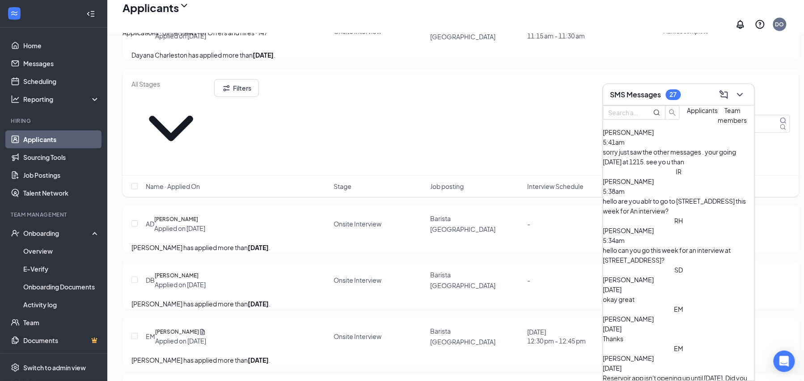
scroll to position [47, 0]
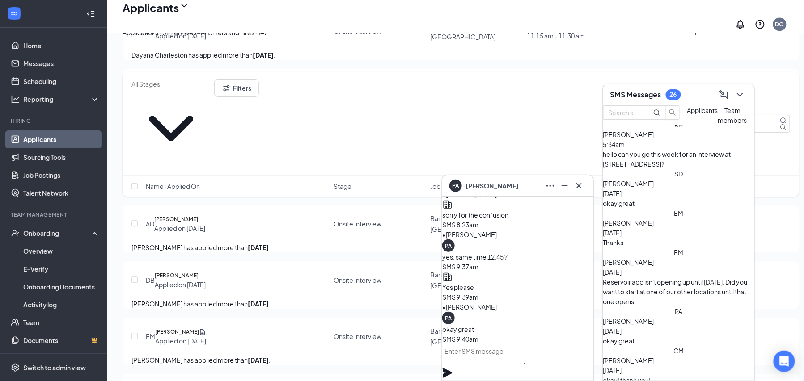
scroll to position [167, 0]
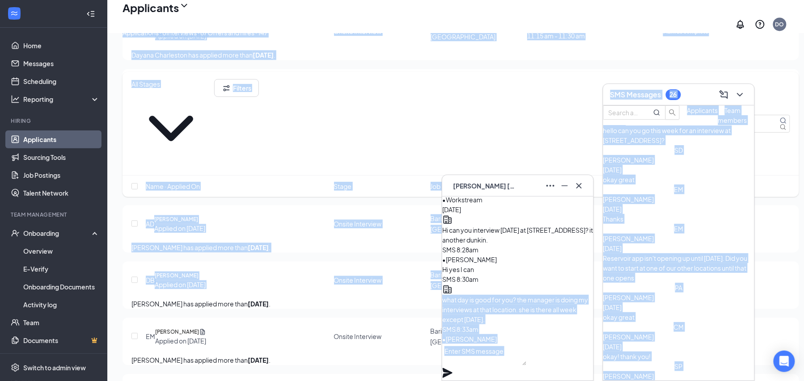
drag, startPoint x: 594, startPoint y: 311, endPoint x: 587, endPoint y: 310, distance: 7.2
click at [587, 310] on div "[PERSON_NAME] [PERSON_NAME] Applicant Barista • Reservoir Ave [DATE] [PERSON_NA…" at bounding box center [460, 378] width 707 height 1937
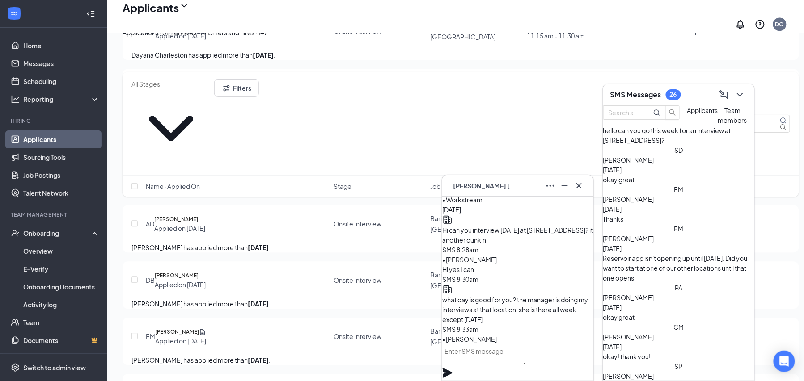
click at [571, 265] on div "JL Hi yes I can" at bounding box center [517, 270] width 151 height 10
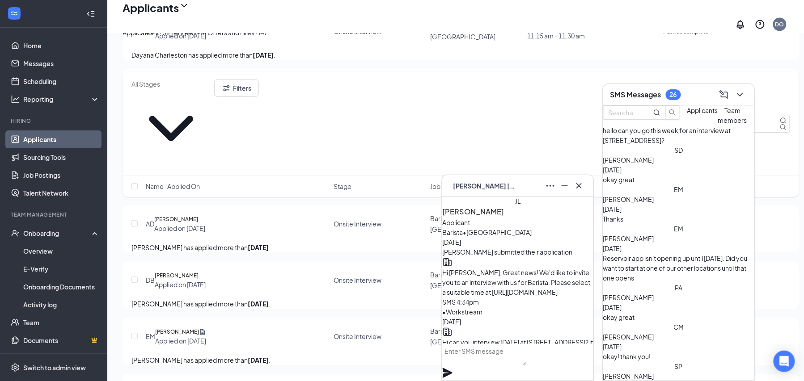
scroll to position [0, 0]
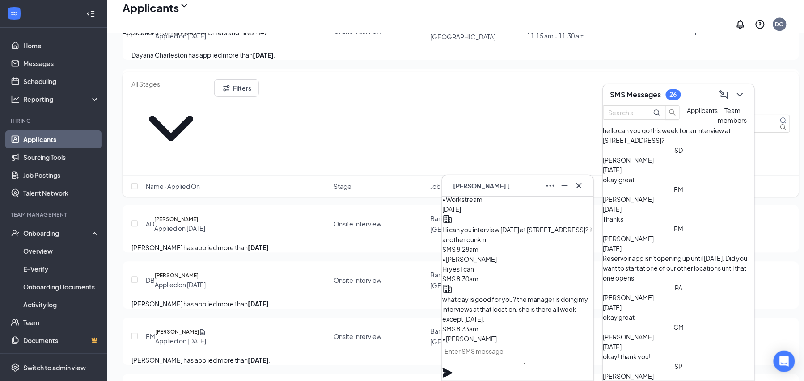
click at [475, 366] on textarea at bounding box center [484, 354] width 85 height 21
click at [475, 366] on textarea "see you [DATE]>" at bounding box center [484, 354] width 85 height 21
click at [503, 360] on textarea "see you [DATE]>" at bounding box center [484, 354] width 85 height 21
type textarea "see you [DATE]?"
click at [453, 369] on icon "Plane" at bounding box center [448, 374] width 10 height 10
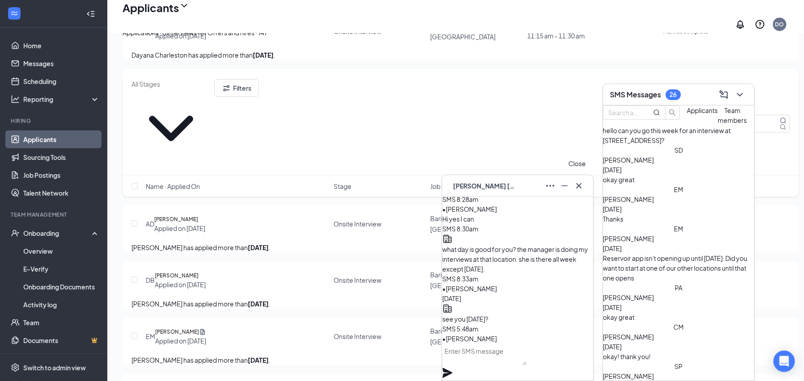
click at [575, 185] on icon "Cross" at bounding box center [579, 186] width 11 height 11
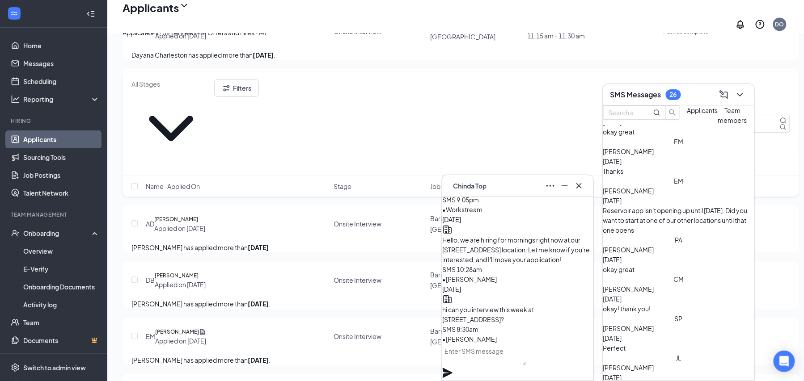
scroll to position [238, 0]
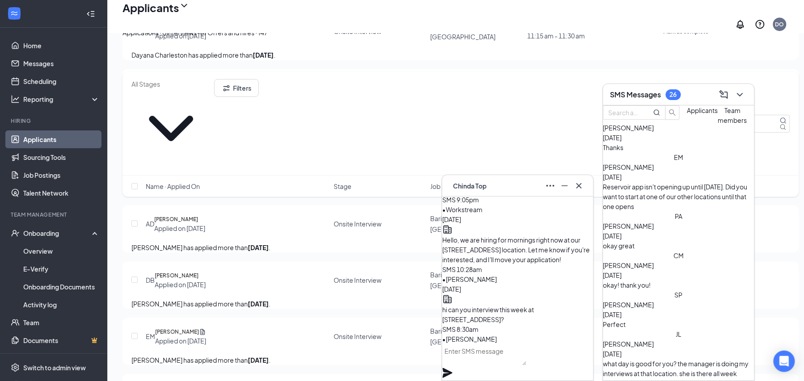
click at [754, 373] on div "ER [PERSON_NAME] 5:46am will thaqt work for you? [PERSON_NAME] [PERSON_NAME] 5:…" at bounding box center [678, 253] width 151 height 256
click at [750, 374] on div "ER [PERSON_NAME] 5:46am will thaqt work for you? [PERSON_NAME] [PERSON_NAME] 5:…" at bounding box center [678, 253] width 151 height 256
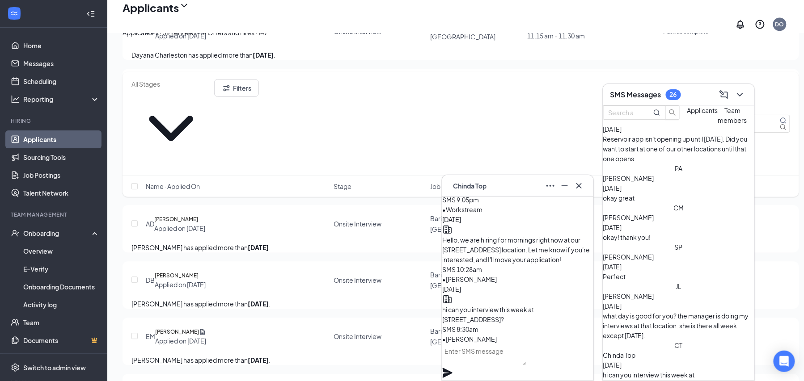
scroll to position [310, 0]
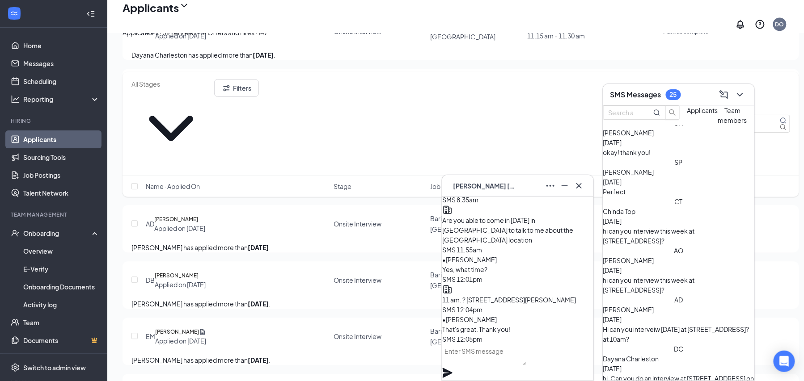
scroll to position [435, 0]
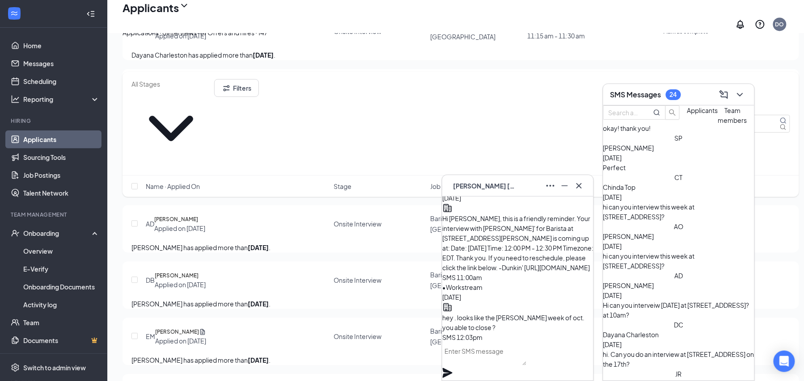
scroll to position [-203, 0]
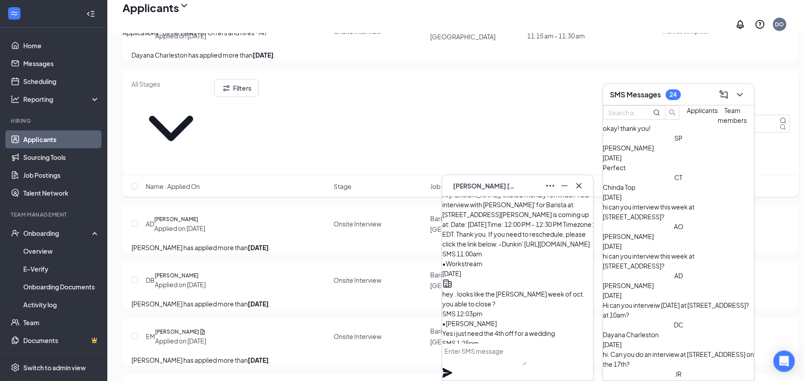
click at [594, 299] on div "DB [PERSON_NAME] Applied on [DATE] Onsite Interview Barista Reservoir Ave - Sch…" at bounding box center [460, 285] width 659 height 29
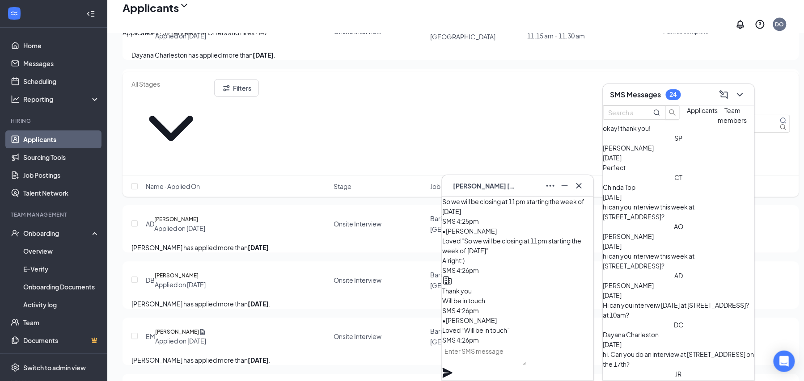
scroll to position [0, 0]
click at [480, 362] on textarea at bounding box center [484, 354] width 85 height 21
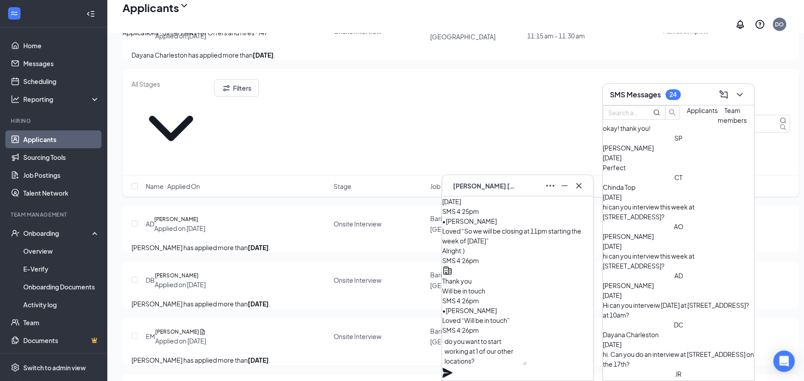
type textarea "do you want to start working at 1 of our other locations?"
click at [453, 369] on icon "Plane" at bounding box center [448, 374] width 10 height 10
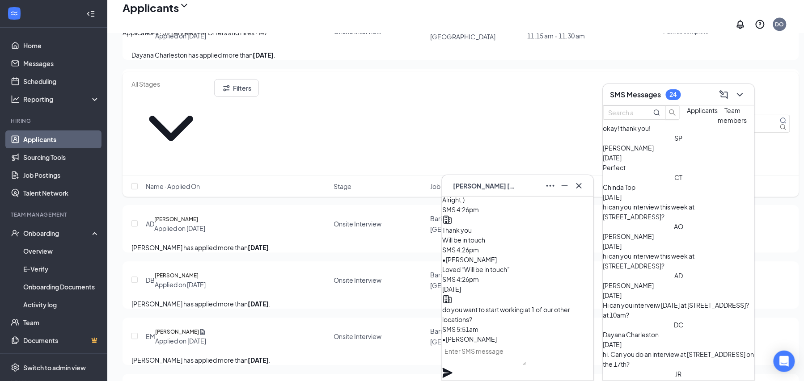
scroll to position [0, 0]
click at [578, 182] on icon "Cross" at bounding box center [579, 186] width 11 height 11
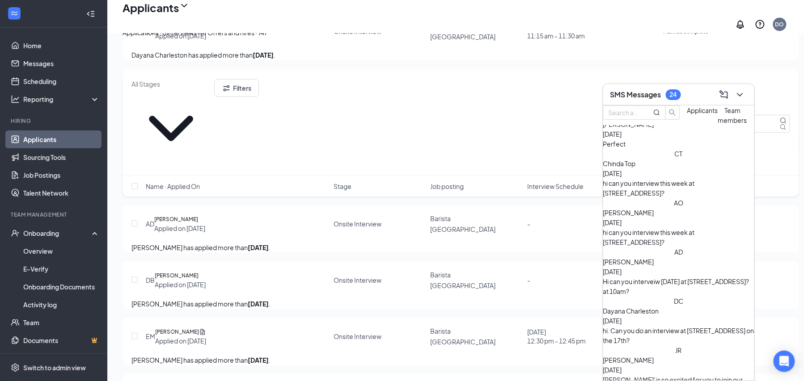
scroll to position [482, 0]
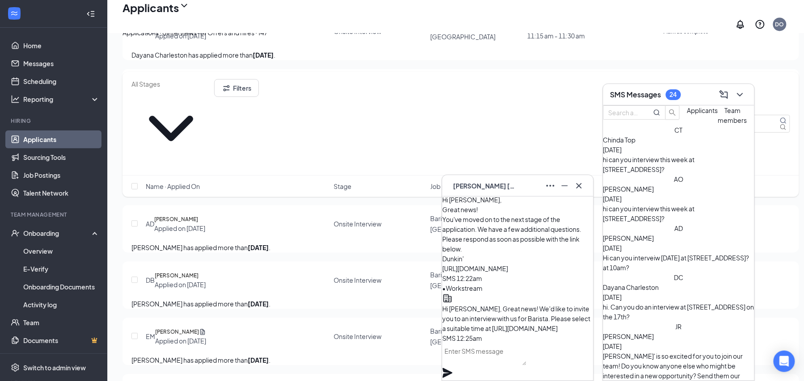
scroll to position [-140, 0]
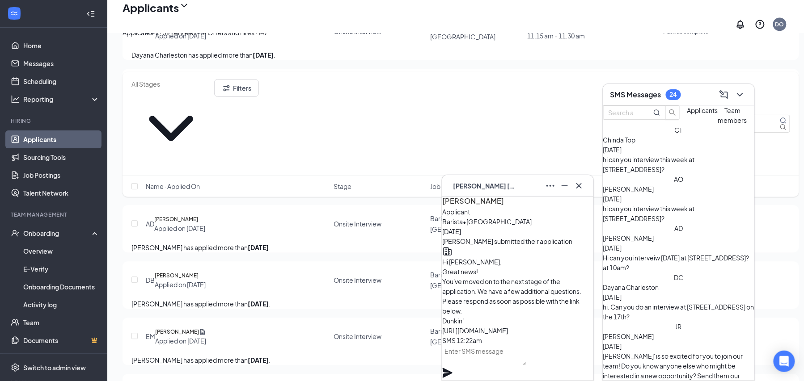
click at [473, 183] on span "[PERSON_NAME]" at bounding box center [484, 186] width 63 height 10
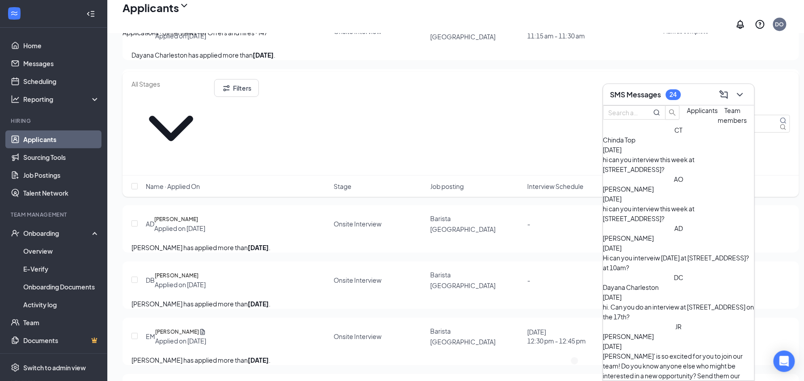
scroll to position [0, 0]
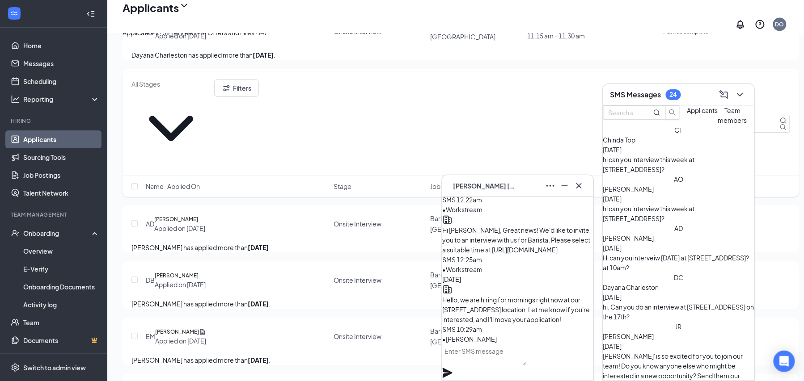
click at [548, 188] on icon "Ellipses" at bounding box center [550, 186] width 11 height 11
click at [581, 184] on icon "Cross" at bounding box center [578, 185] width 5 height 5
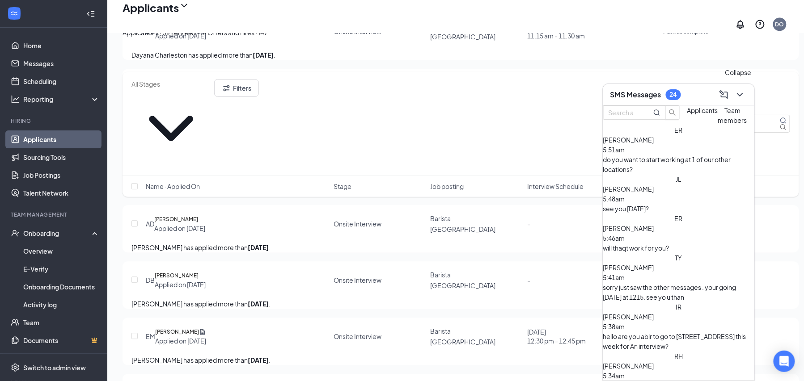
click at [738, 96] on icon "ChevronDown" at bounding box center [740, 94] width 11 height 11
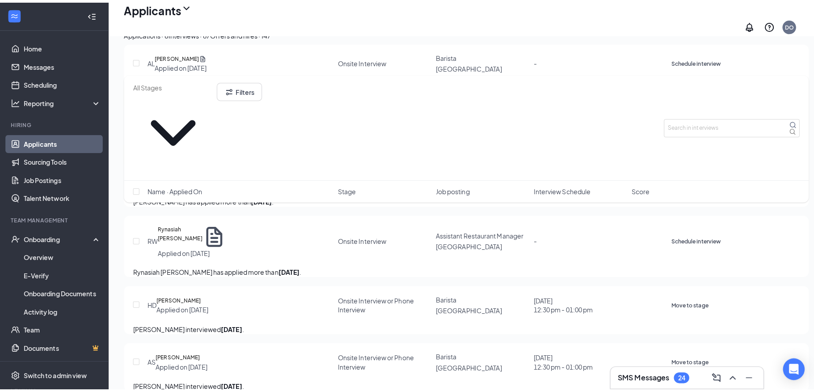
scroll to position [1410, 0]
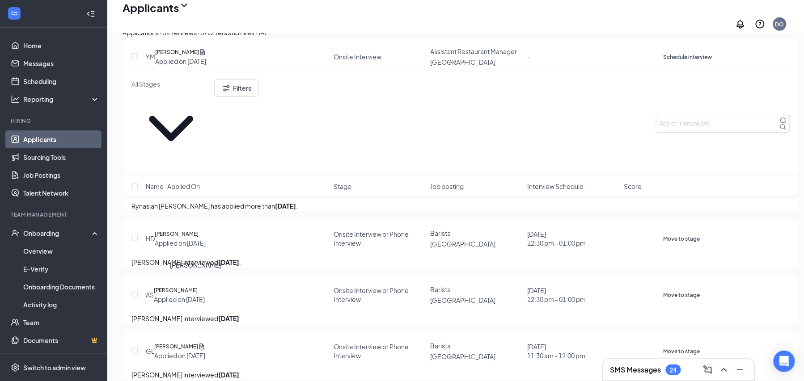
click at [179, 113] on h5 "[PERSON_NAME]" at bounding box center [174, 108] width 44 height 9
click at [179, 284] on div at bounding box center [402, 190] width 804 height 381
click at [179, 113] on h5 "[PERSON_NAME]" at bounding box center [174, 108] width 44 height 9
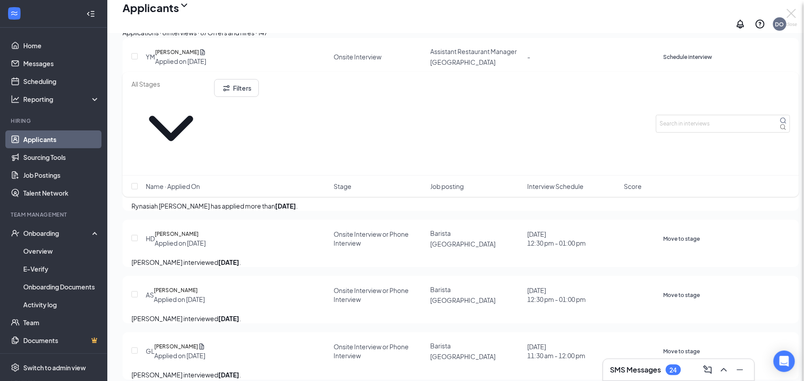
click at [179, 284] on div "JP [PERSON_NAME] Barista at [GEOGRAPHIC_DATA] Add a tag Onsite Interview Status…" at bounding box center [402, 190] width 804 height 381
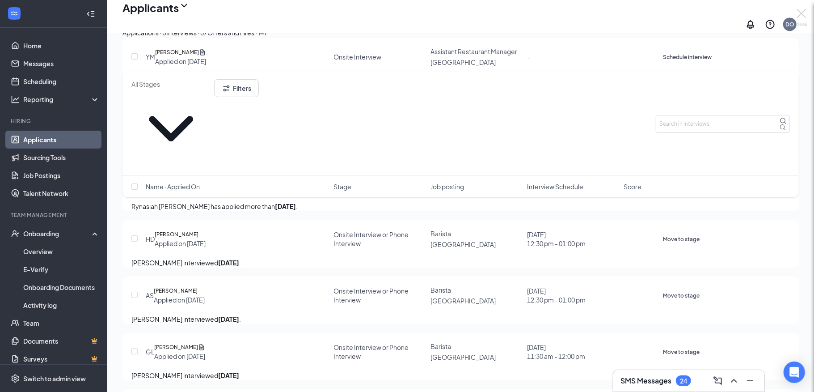
click at [362, 288] on div "JP [PERSON_NAME] Barista at [GEOGRAPHIC_DATA] Add a tag Onsite Interview Status…" at bounding box center [407, 196] width 814 height 392
click at [180, 283] on div "JP [PERSON_NAME] Barista at [GEOGRAPHIC_DATA] Add a tag Onsite Interview Status…" at bounding box center [407, 196] width 814 height 392
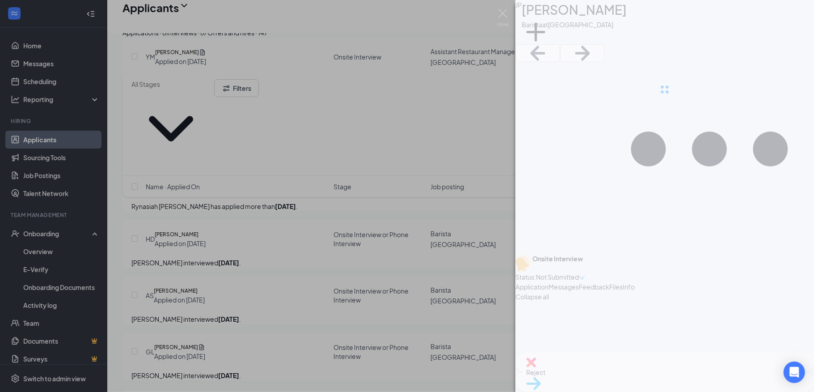
click at [148, 290] on div "JP [PERSON_NAME] Barista at [GEOGRAPHIC_DATA] Add a tag Onsite Interview Status…" at bounding box center [407, 196] width 814 height 392
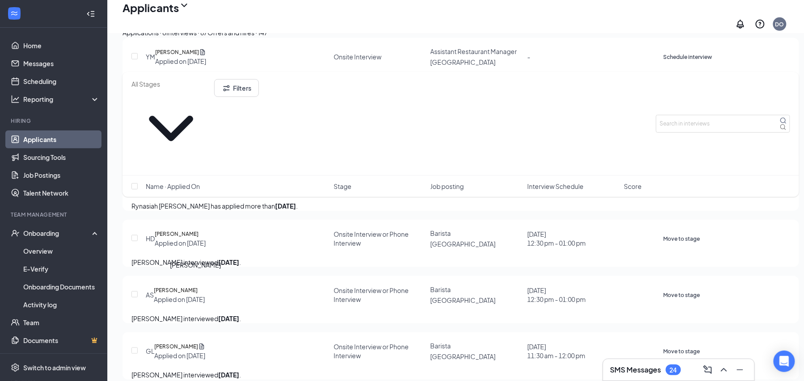
click at [181, 113] on h5 "[PERSON_NAME]" at bounding box center [174, 108] width 44 height 9
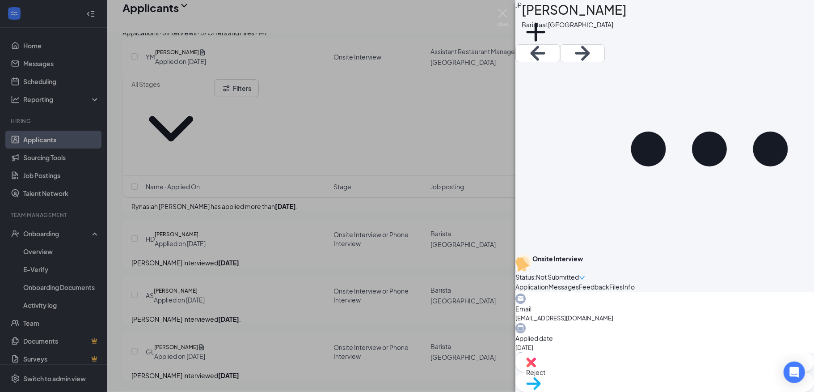
scroll to position [358, 0]
click at [503, 15] on img at bounding box center [503, 17] width 11 height 17
click at [503, 17] on img at bounding box center [503, 17] width 11 height 17
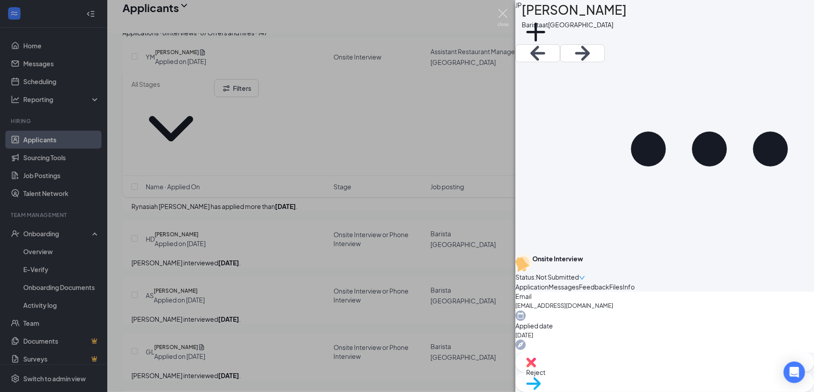
click at [503, 17] on img at bounding box center [503, 17] width 11 height 17
click at [191, 147] on div "JP [PERSON_NAME] Barista at [GEOGRAPHIC_DATA] Add a tag Onsite Interview Status…" at bounding box center [407, 196] width 814 height 392
click at [505, 13] on img at bounding box center [503, 17] width 11 height 17
click at [502, 9] on img at bounding box center [503, 17] width 11 height 17
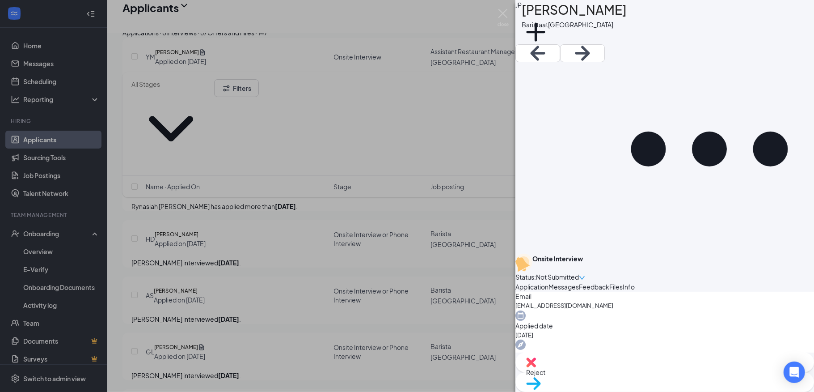
click at [501, 8] on div "JP [PERSON_NAME] Barista at [GEOGRAPHIC_DATA] Add a tag Onsite Interview Status…" at bounding box center [407, 196] width 814 height 392
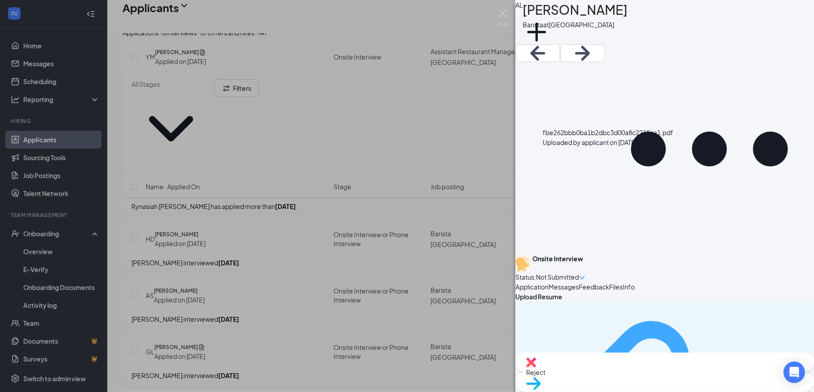
click at [549, 283] on span "Application" at bounding box center [532, 287] width 33 height 8
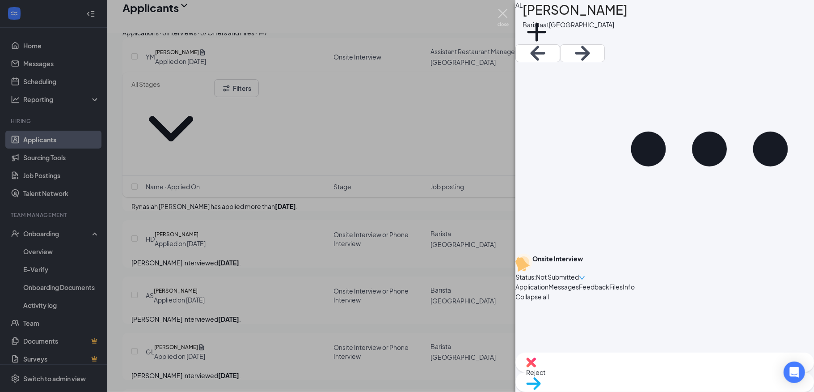
click at [501, 13] on img at bounding box center [503, 17] width 11 height 17
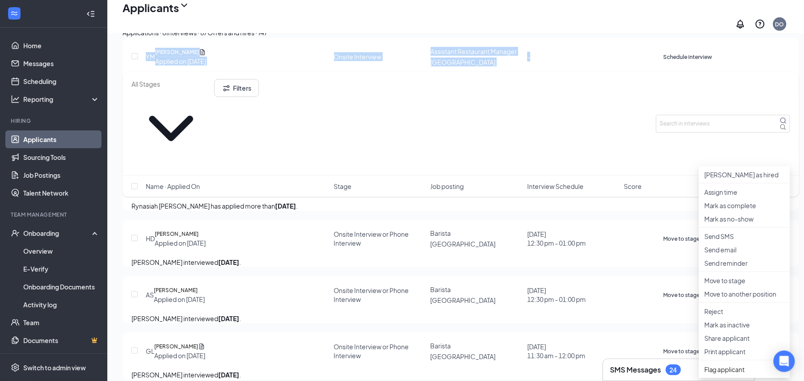
drag, startPoint x: 784, startPoint y: 153, endPoint x: 576, endPoint y: 195, distance: 212.3
click at [709, 316] on p "Reject" at bounding box center [744, 311] width 81 height 9
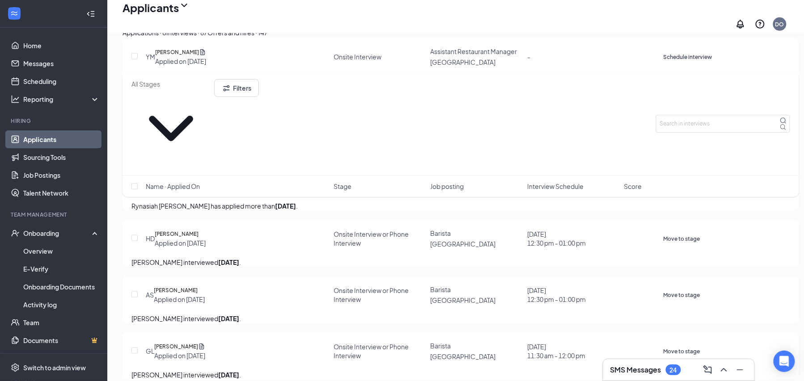
click at [521, 142] on div "[PERSON_NAME] has applied more than [DATE] ." at bounding box center [460, 137] width 659 height 10
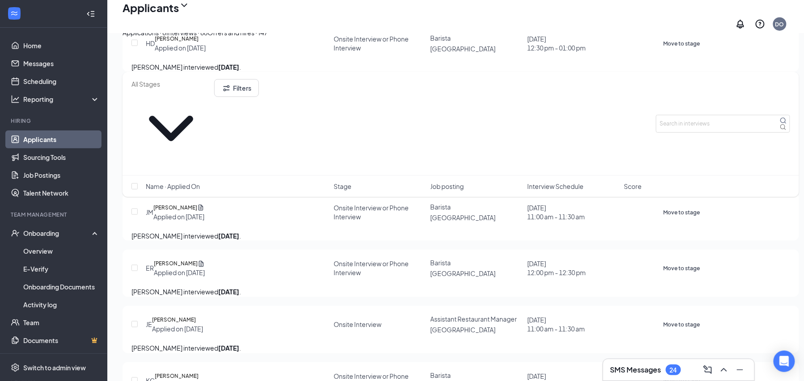
scroll to position [1553, 0]
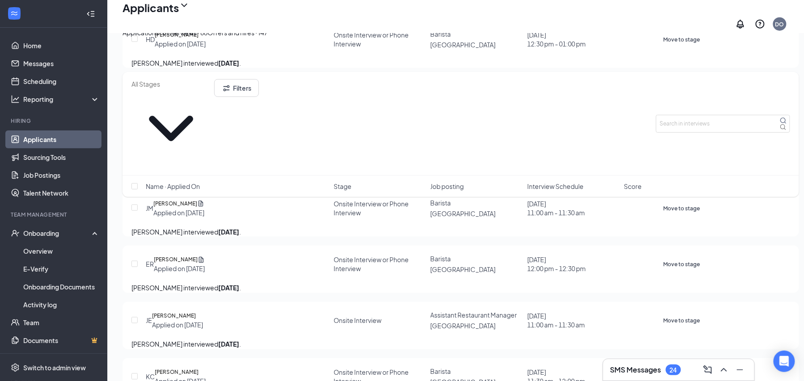
click at [700, 34] on icon "Ellipses" at bounding box center [700, 34] width 0 height 0
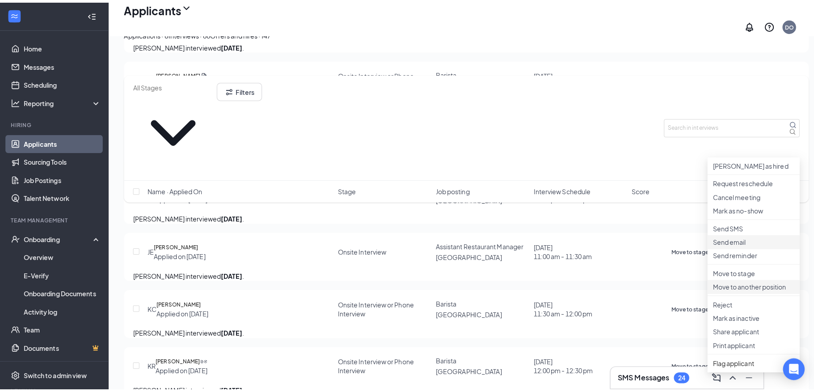
scroll to position [1648, 0]
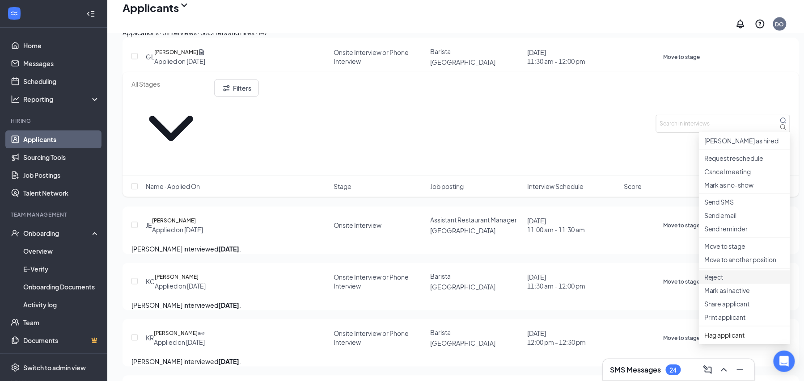
click at [724, 282] on p "Reject" at bounding box center [744, 277] width 81 height 9
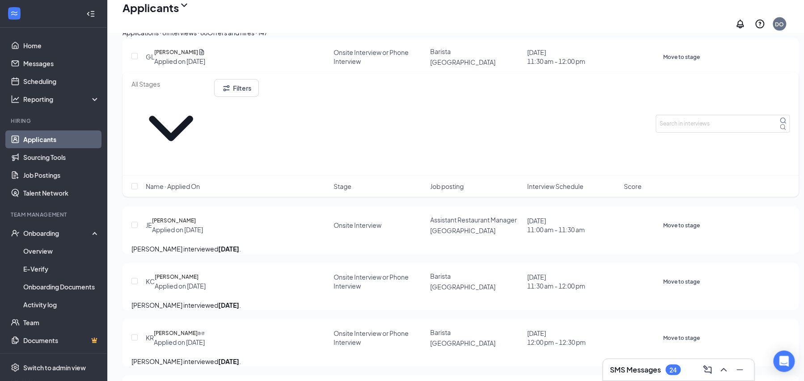
click at [197, 57] on h5 "[PERSON_NAME]" at bounding box center [176, 52] width 44 height 9
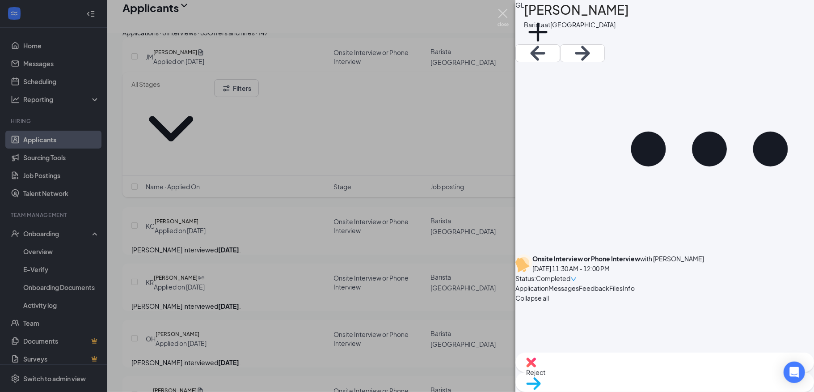
click at [504, 13] on img at bounding box center [503, 17] width 11 height 17
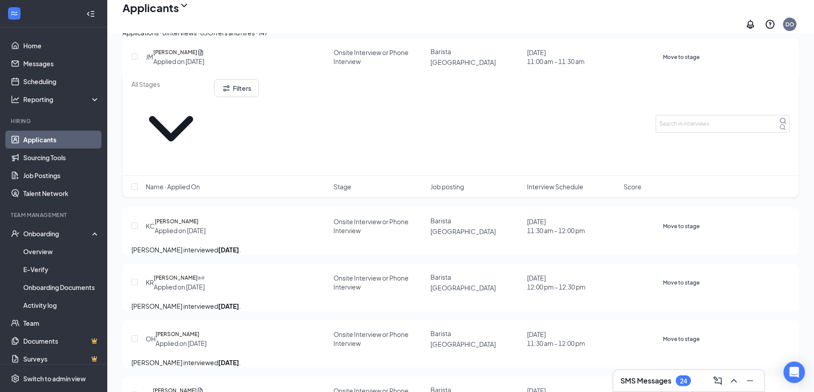
click at [504, 13] on div "Applicants DO" at bounding box center [460, 16] width 707 height 33
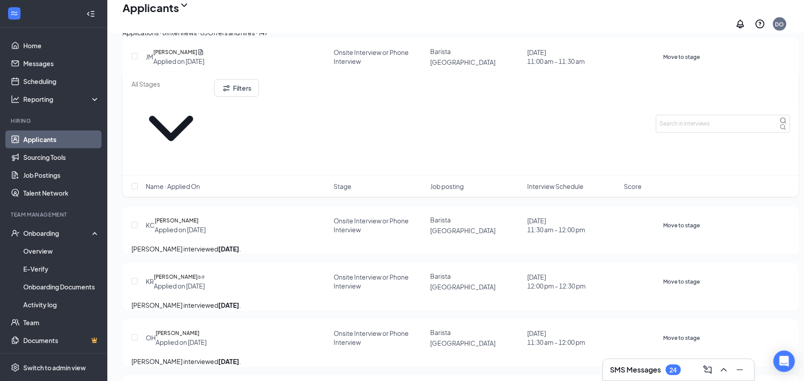
click at [188, 57] on h5 "[PERSON_NAME]" at bounding box center [175, 52] width 44 height 9
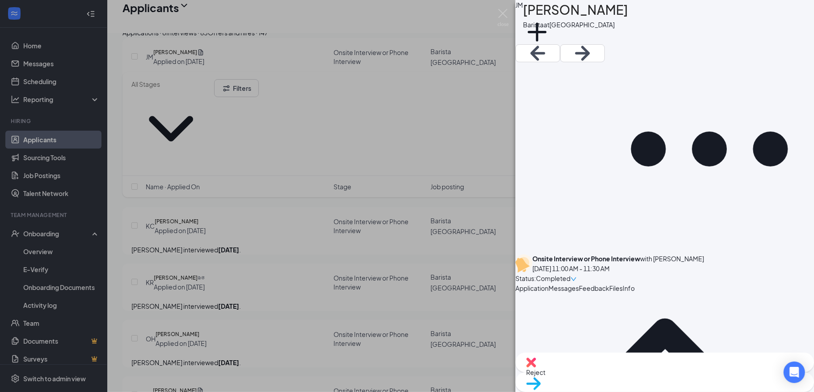
scroll to position [405, 0]
click at [579, 284] on span "Messages" at bounding box center [564, 288] width 30 height 8
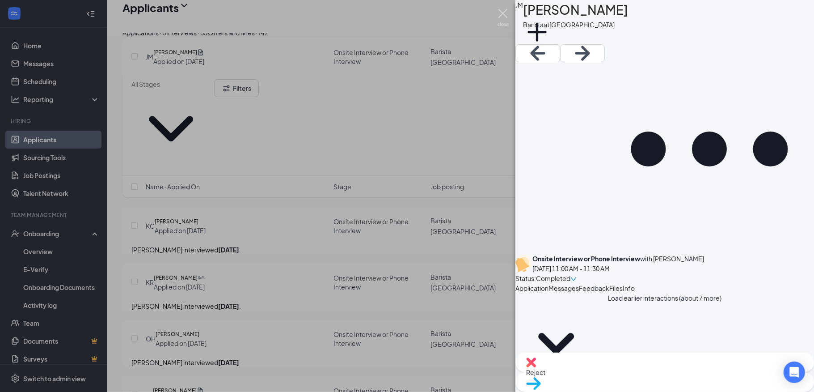
click at [498, 9] on img at bounding box center [503, 17] width 11 height 17
click at [498, 9] on div "Applicants DO" at bounding box center [460, 16] width 707 height 33
